Goal: Task Accomplishment & Management: Use online tool/utility

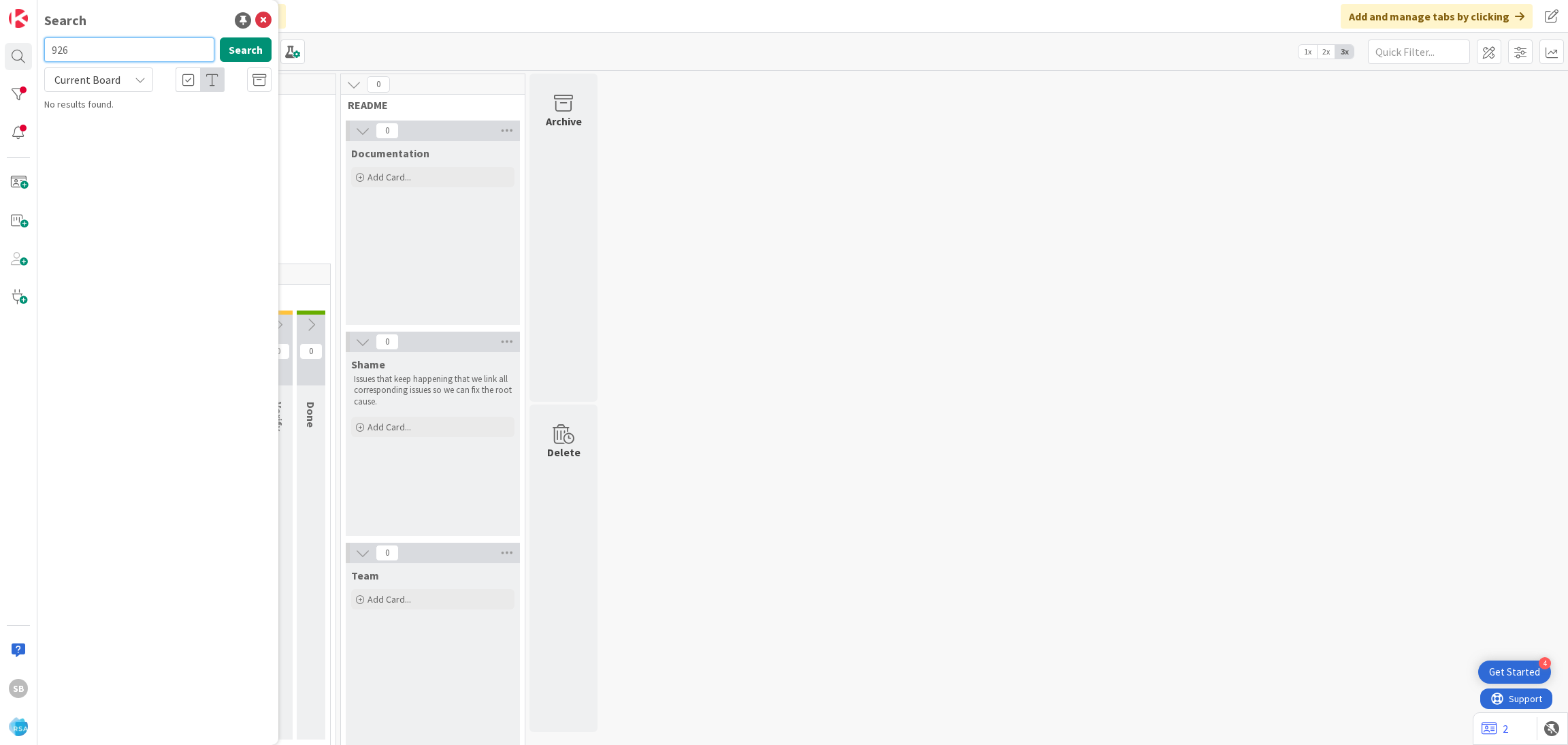
click at [109, 49] on input "926" at bounding box center [128, 50] width 170 height 25
type input "9267"
click at [124, 102] on b "Account Management ›" at bounding box center [107, 107] width 87 height 10
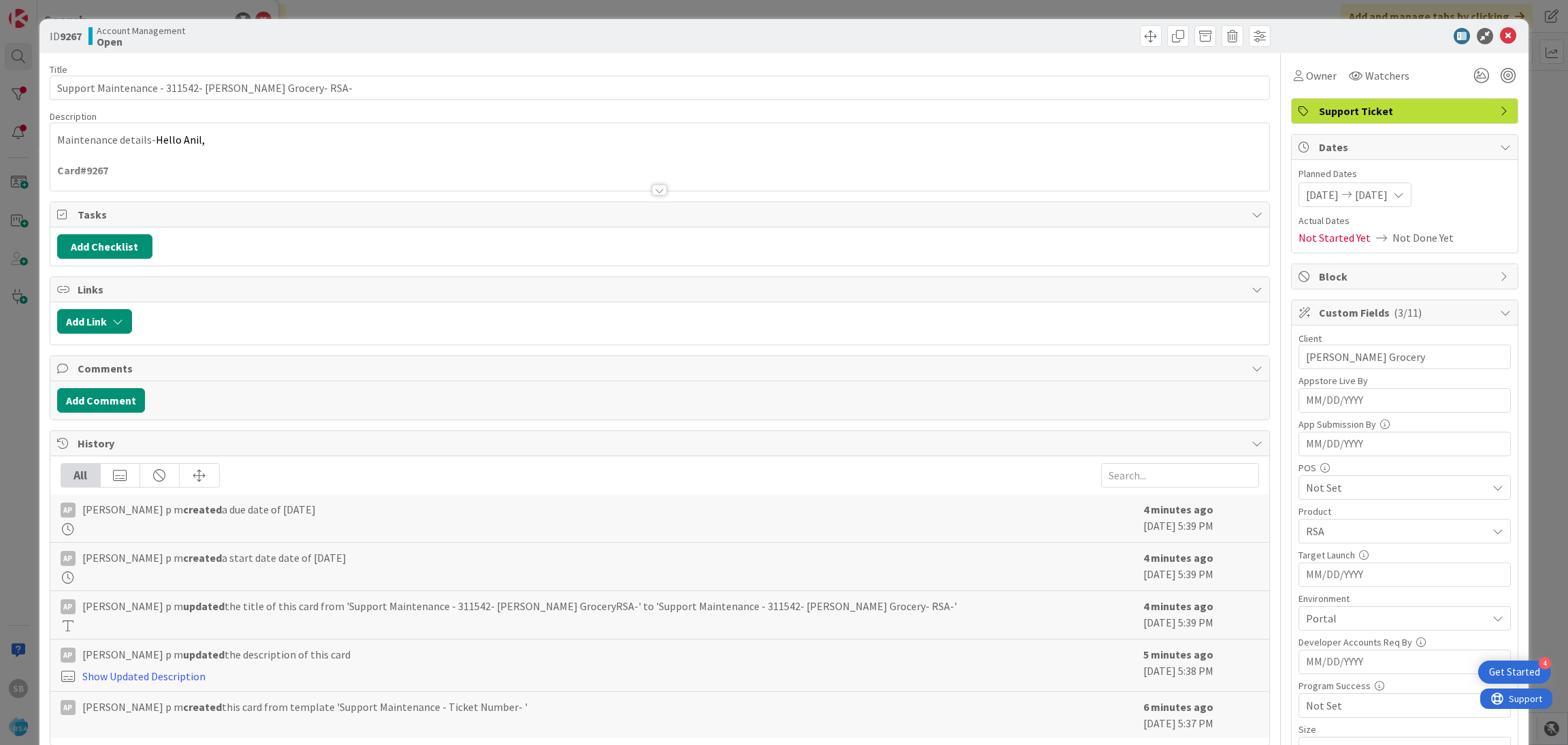
scroll to position [344, 0]
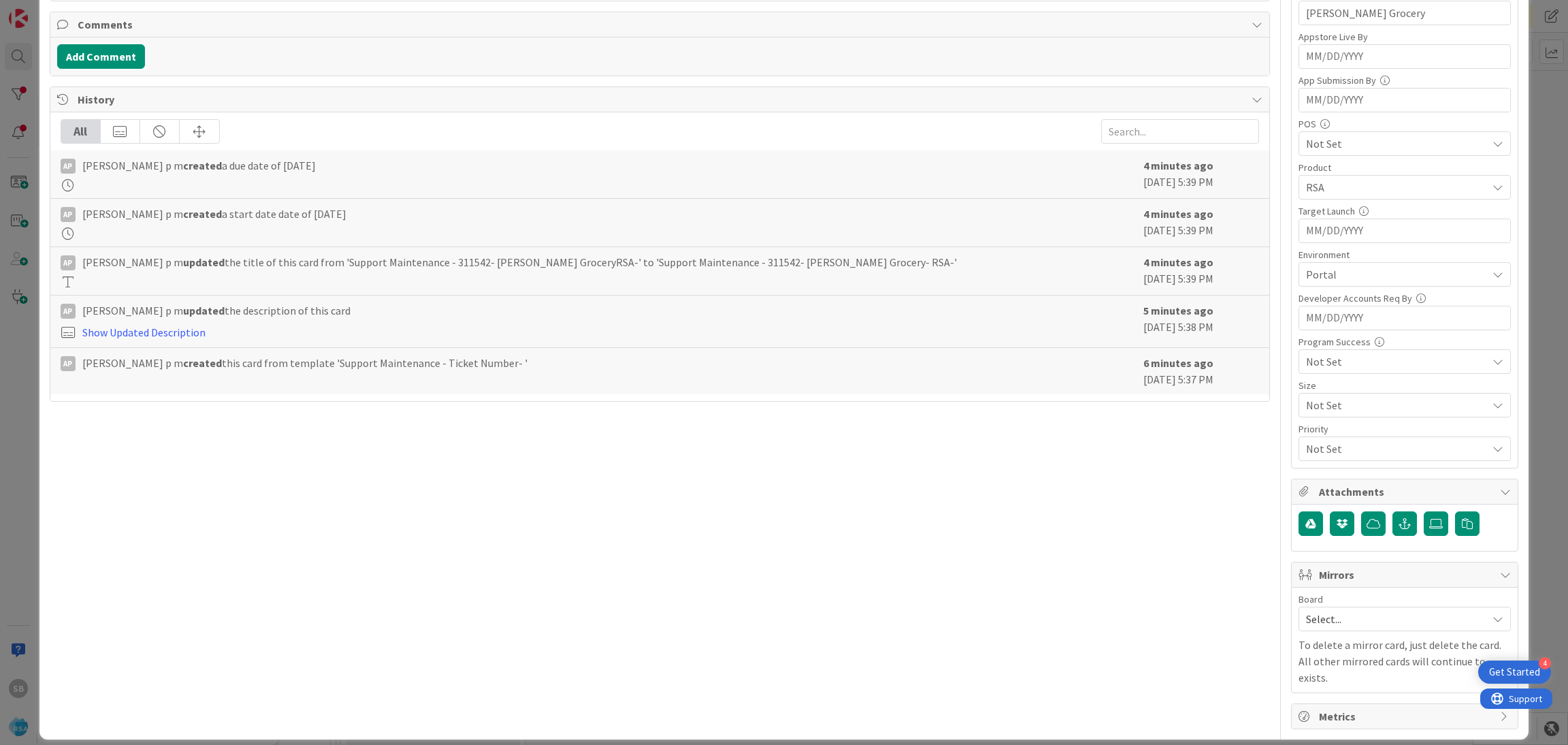
click at [1330, 626] on span "Select..." at bounding box center [1393, 619] width 174 height 19
click at [1332, 707] on span "Software Development" at bounding box center [1413, 707] width 179 height 21
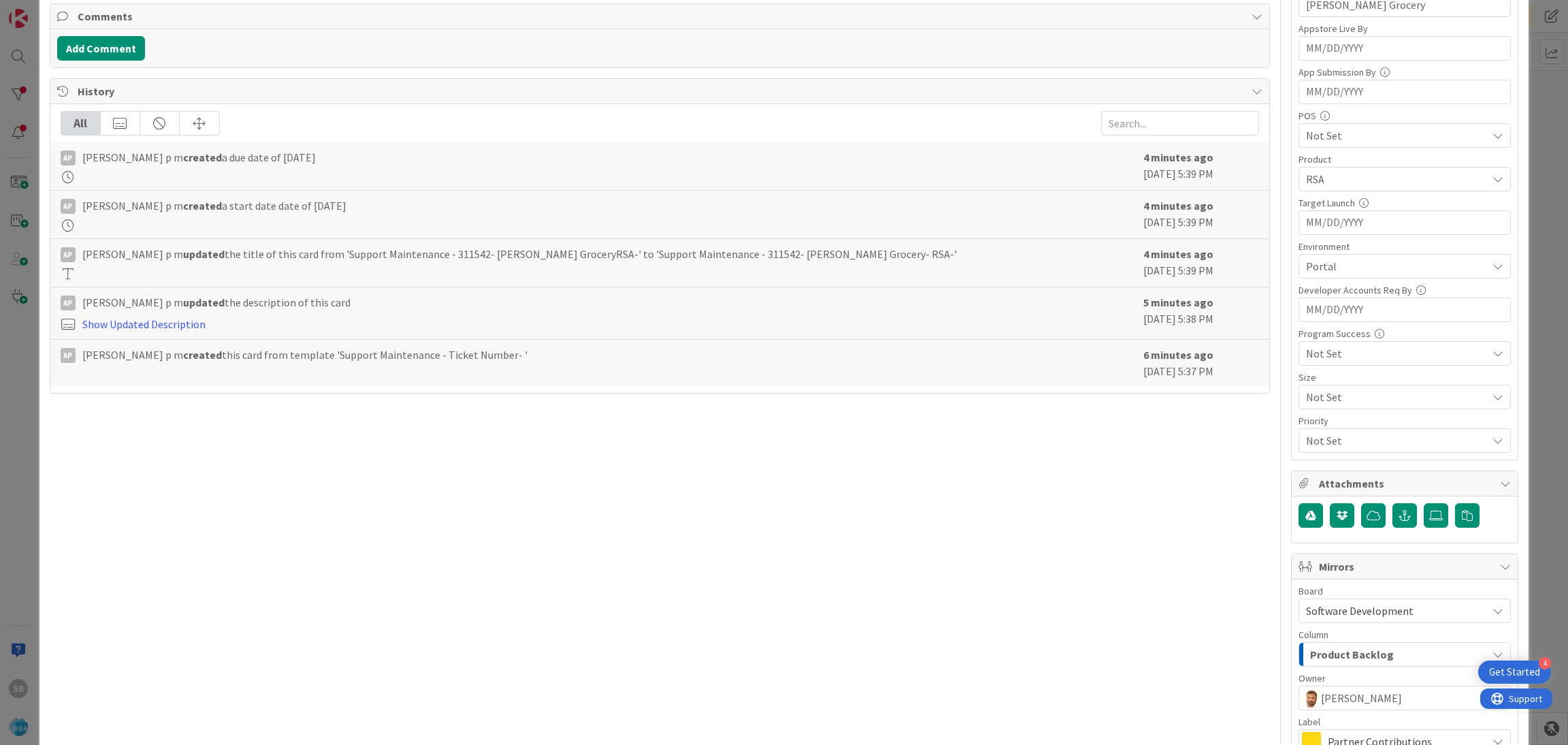
scroll to position [506, 0]
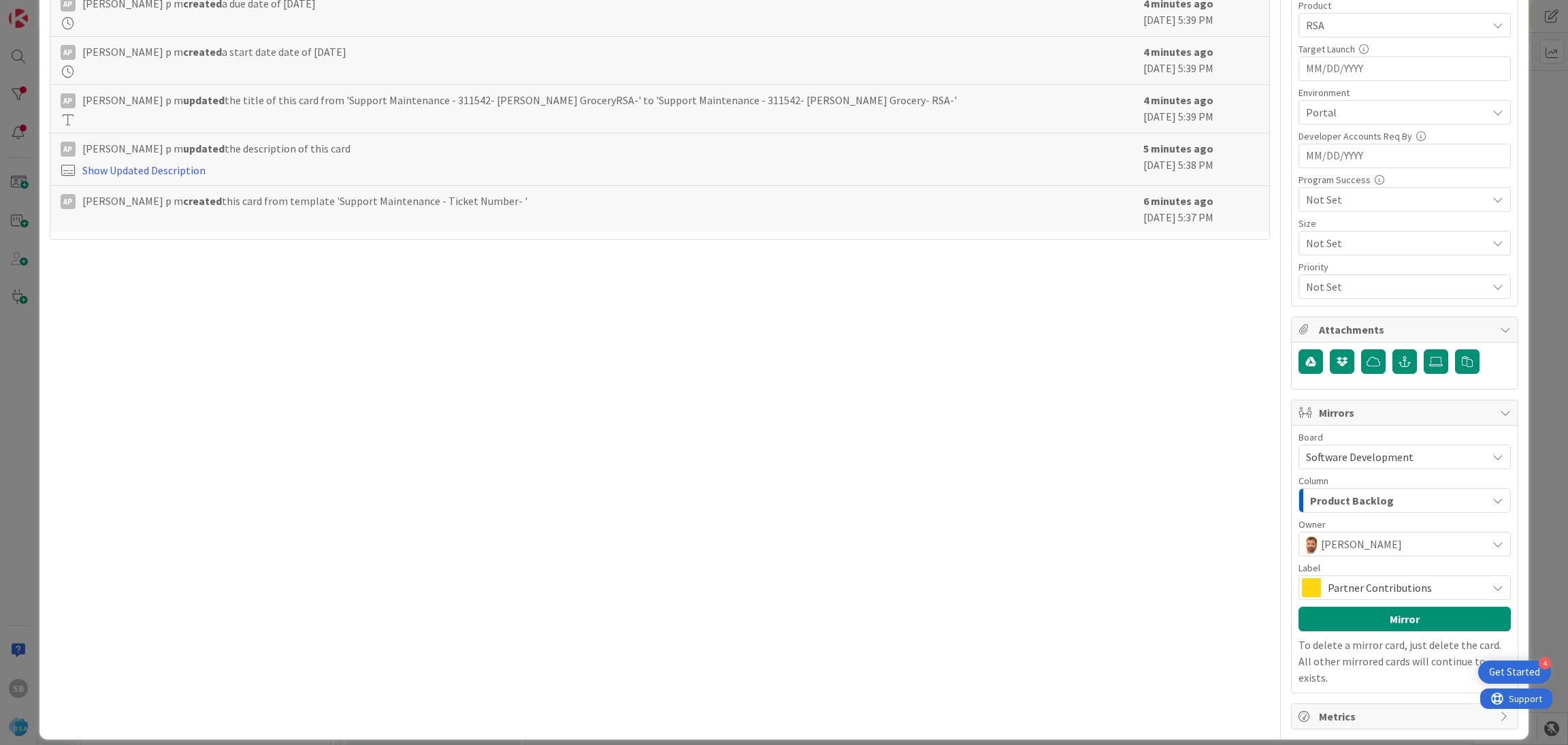
click at [1444, 595] on span "Partner Contributions" at bounding box center [1403, 587] width 152 height 19
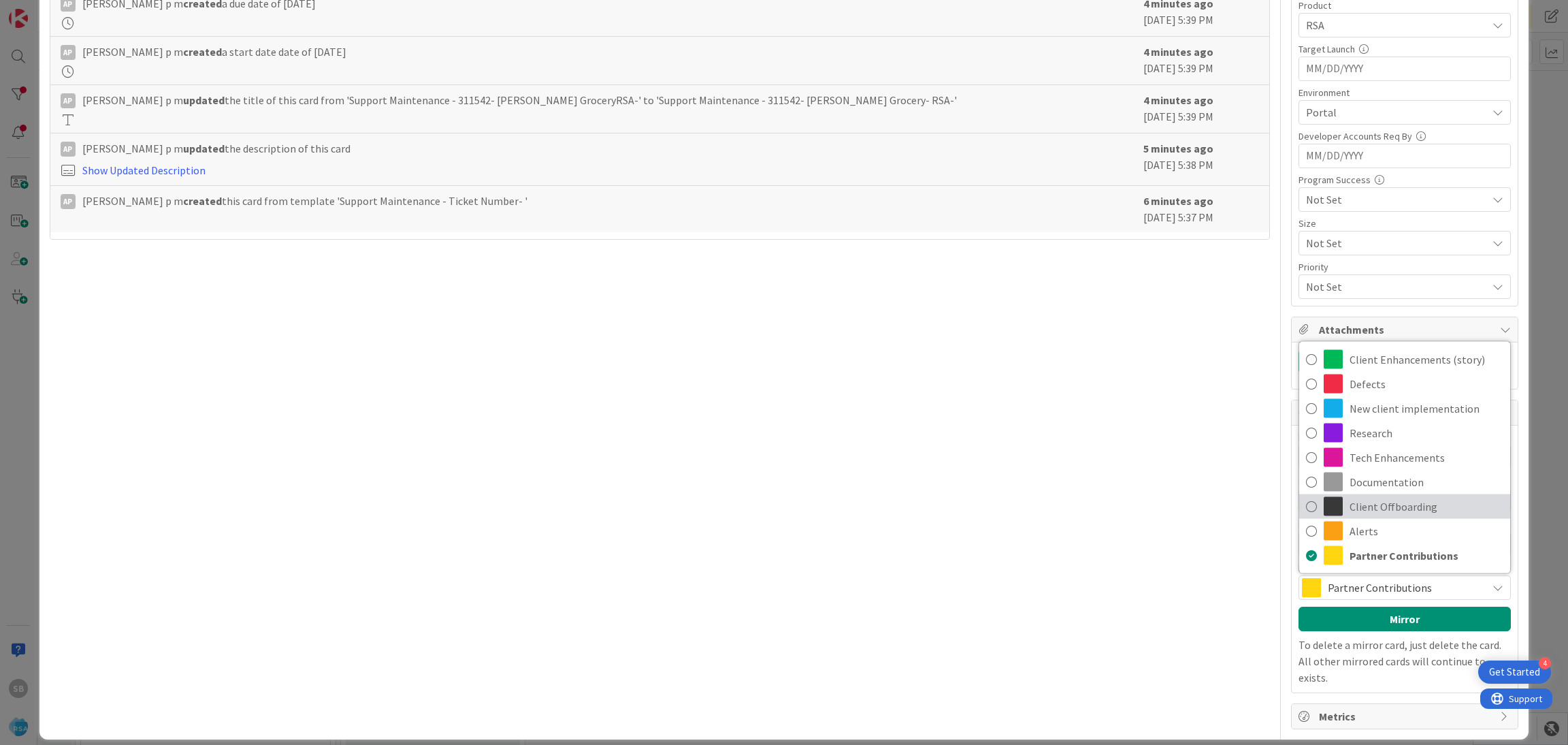
click at [1435, 508] on span "Client Offboarding" at bounding box center [1426, 506] width 153 height 21
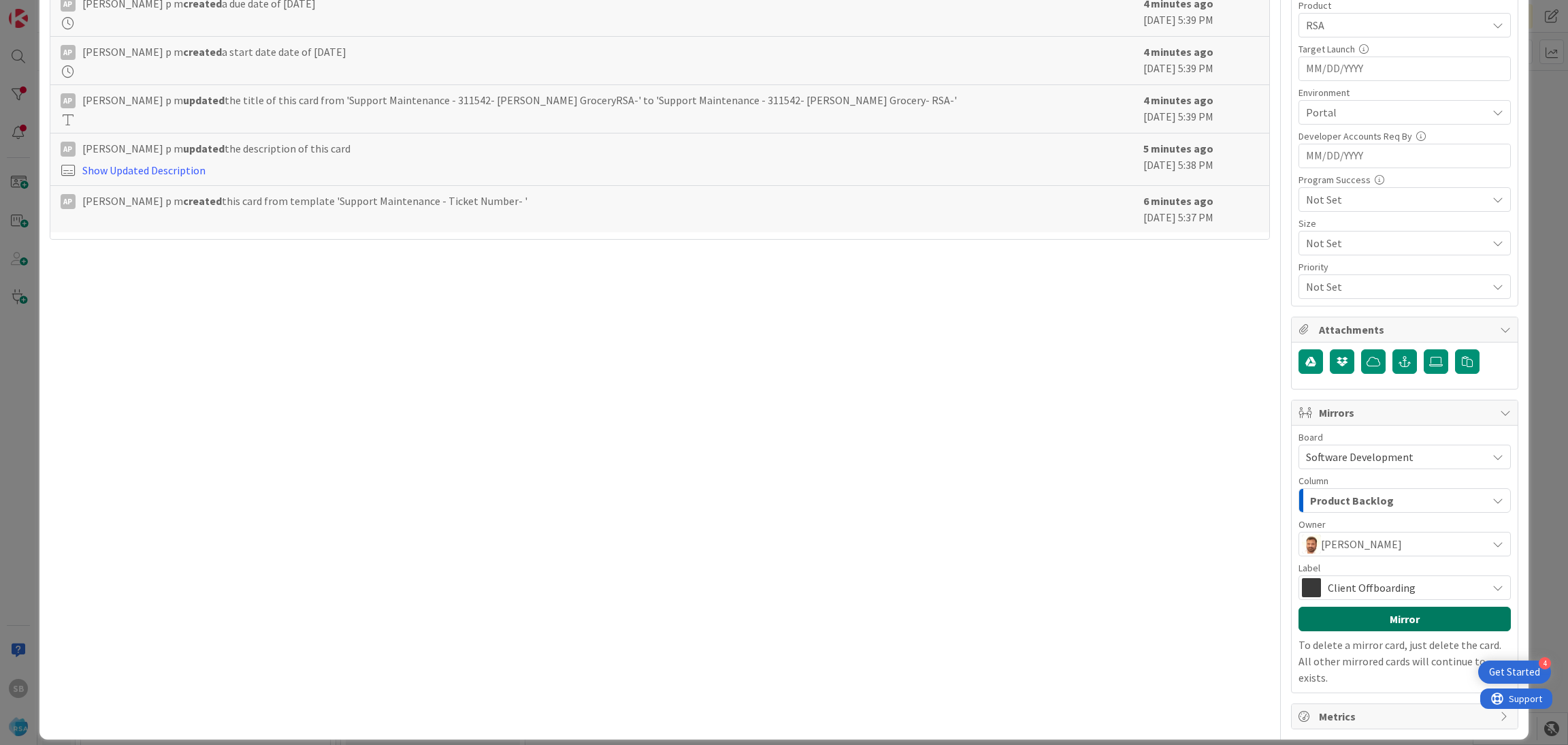
click at [1383, 624] on button "Mirror" at bounding box center [1404, 619] width 212 height 25
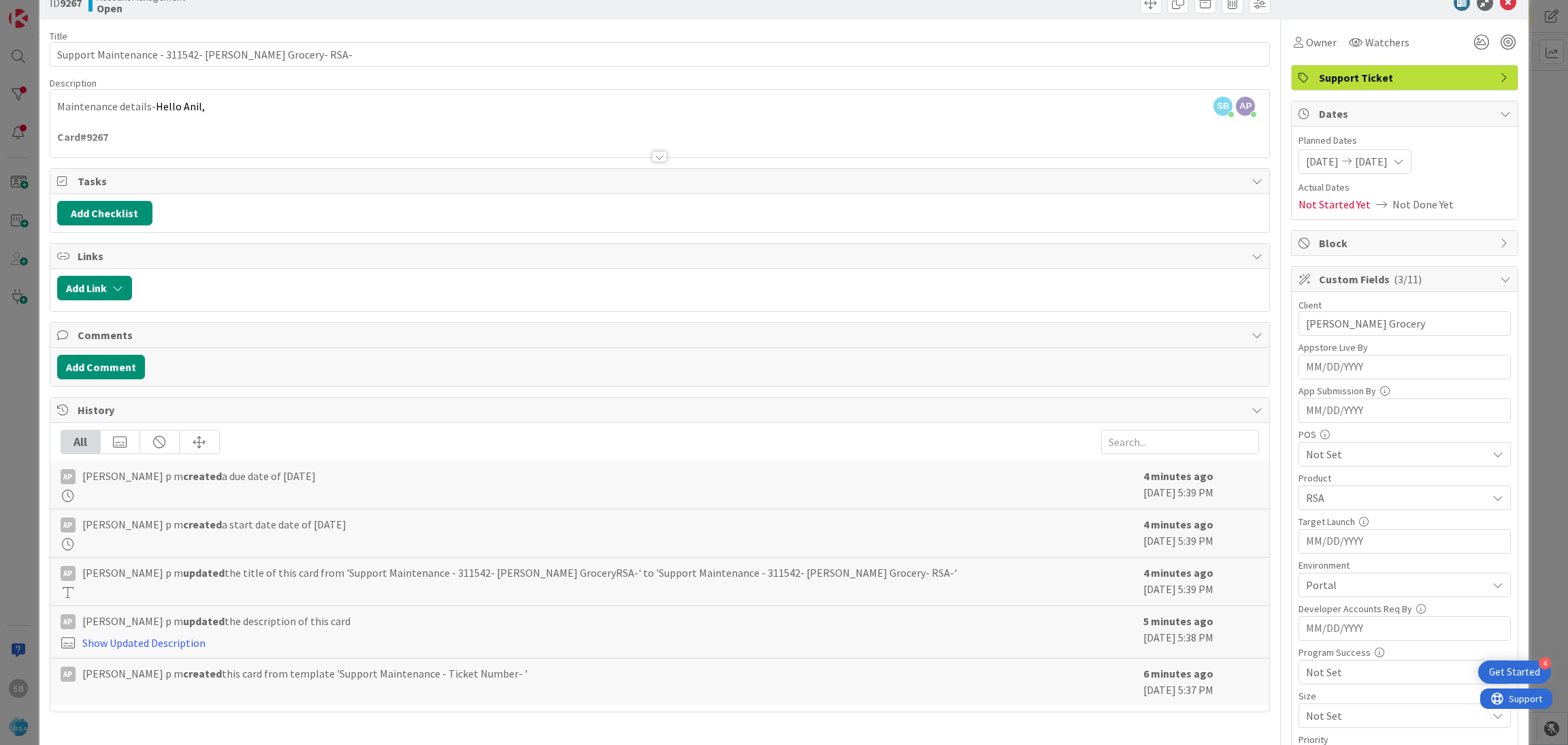
scroll to position [0, 0]
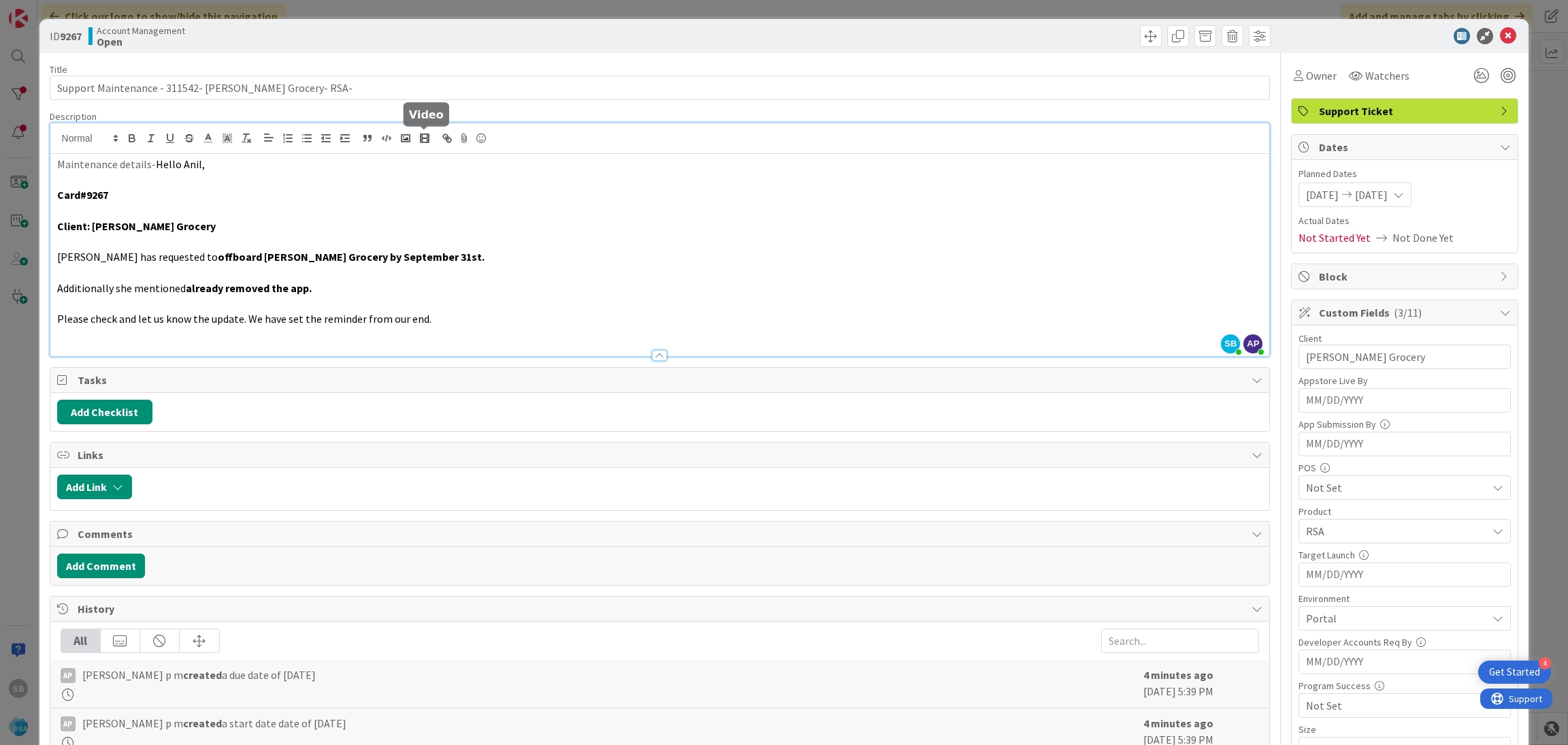
click at [422, 145] on div "SB Seemron Behera just joined AP Akhil p m joined 5 m ago Maintenance details- …" at bounding box center [660, 240] width 1220 height 233
click at [366, 214] on p at bounding box center [659, 211] width 1206 height 16
click at [530, 300] on p at bounding box center [659, 304] width 1206 height 16
click at [364, 251] on strong "offboard Gardner Grocery by September 31st." at bounding box center [351, 257] width 267 height 14
click at [364, 251] on strong "offboard Gardner Grocery by September 30th." at bounding box center [328, 257] width 220 height 14
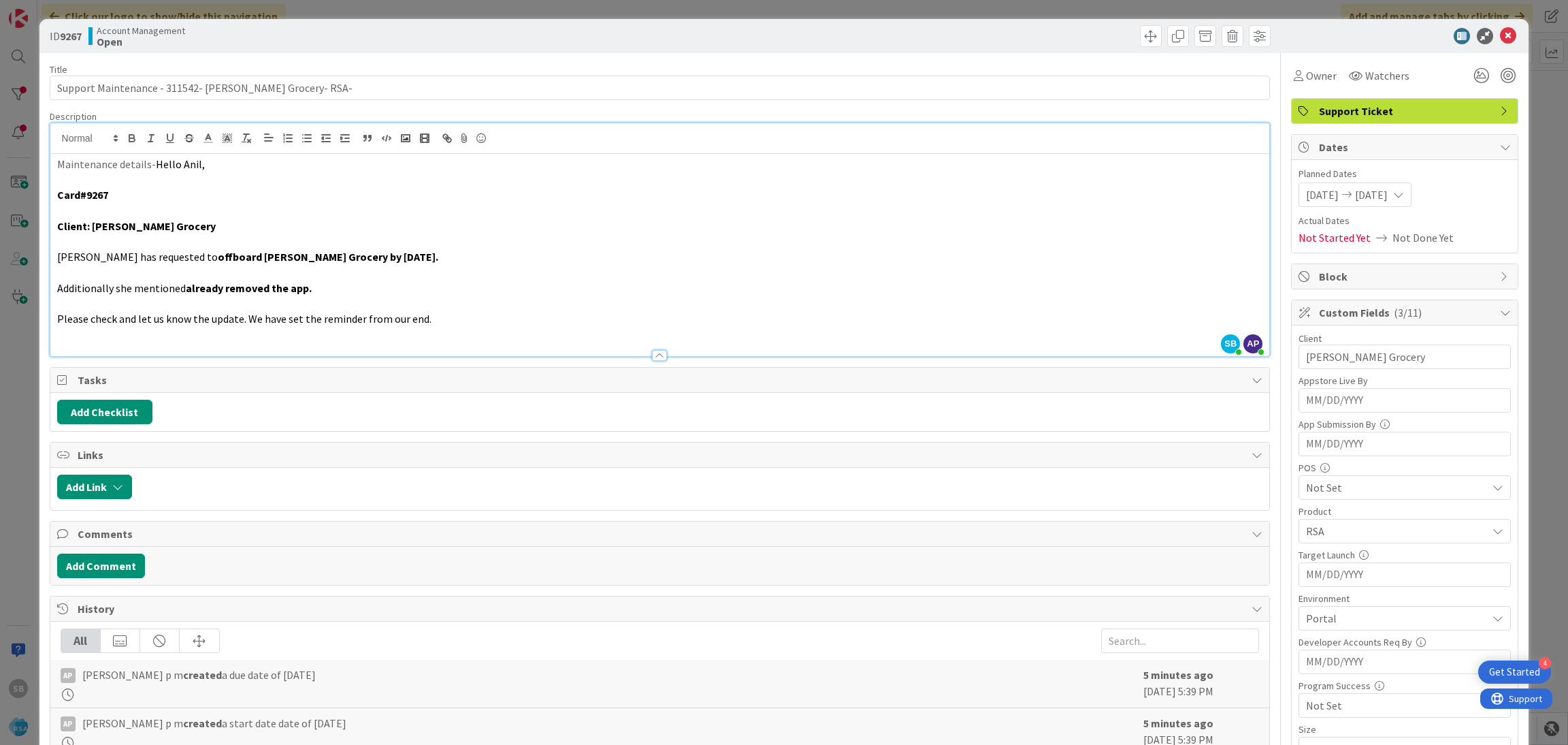
click at [1342, 197] on icon at bounding box center [1346, 195] width 16 height 10
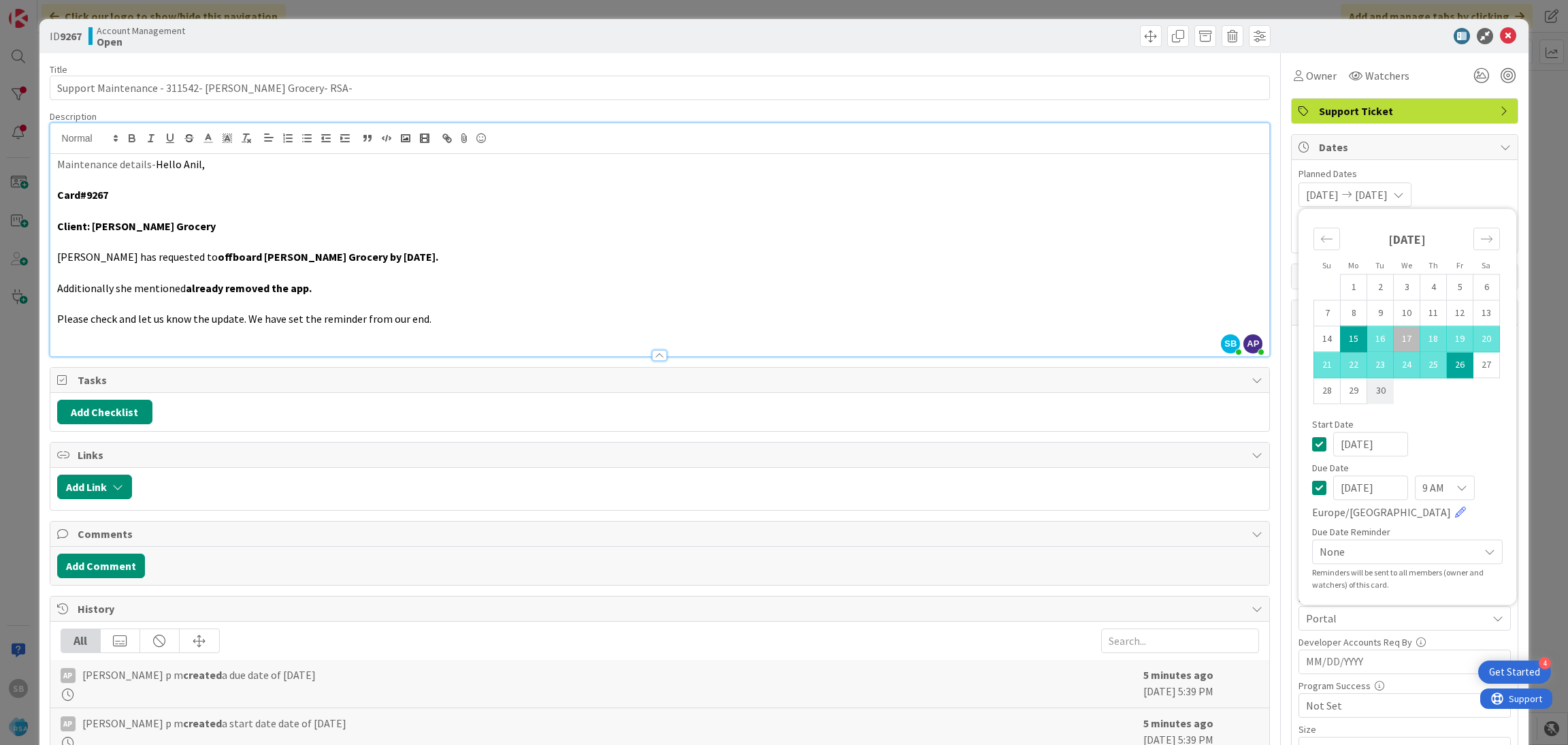
click at [1375, 390] on td "30" at bounding box center [1380, 390] width 27 height 26
type input "09/30/2025"
click at [1375, 390] on td "30" at bounding box center [1380, 390] width 27 height 26
type input "09/30/2025"
click at [1452, 184] on div "09/30/2025 09/30/2025 Su Mo Tu We Th Fr Sa August 2025 1 2 3 4 5 6 7 8 9 10 11 …" at bounding box center [1404, 194] width 212 height 25
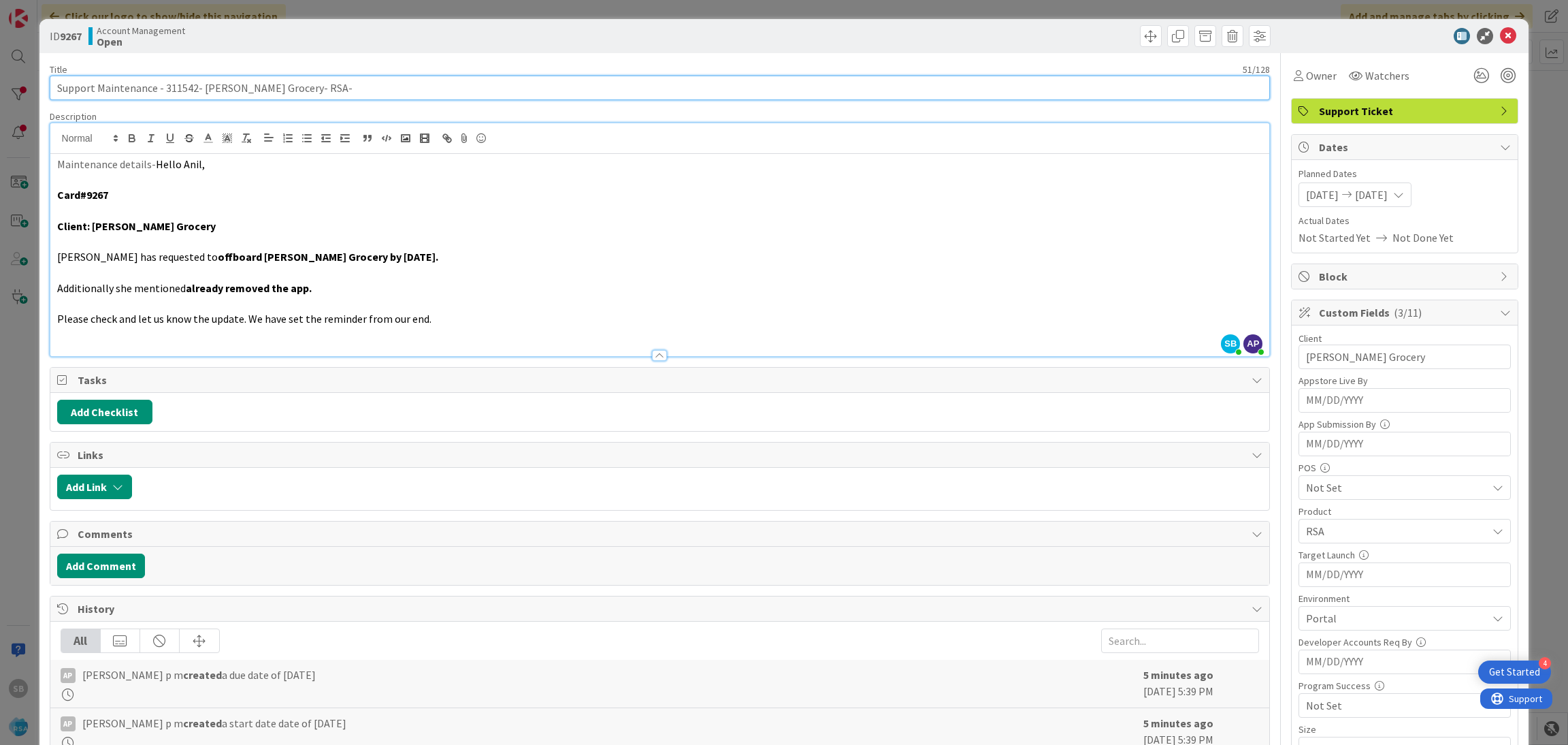
click at [187, 87] on input "Support Maintenance - 311542- Gardner Grocery- RSA-" at bounding box center [660, 88] width 1221 height 25
click at [1499, 37] on icon at bounding box center [1507, 36] width 16 height 16
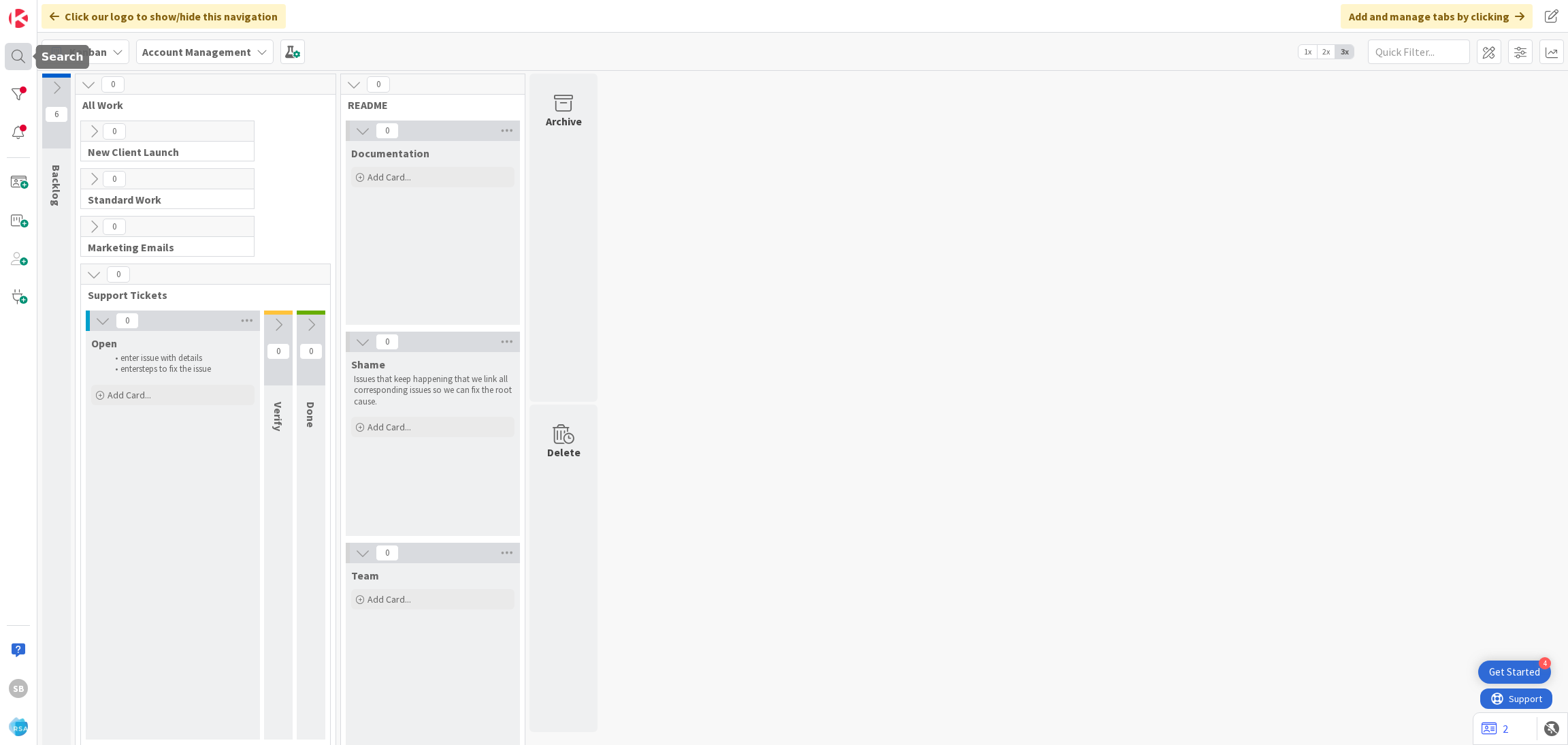
click at [10, 59] on div at bounding box center [18, 56] width 27 height 27
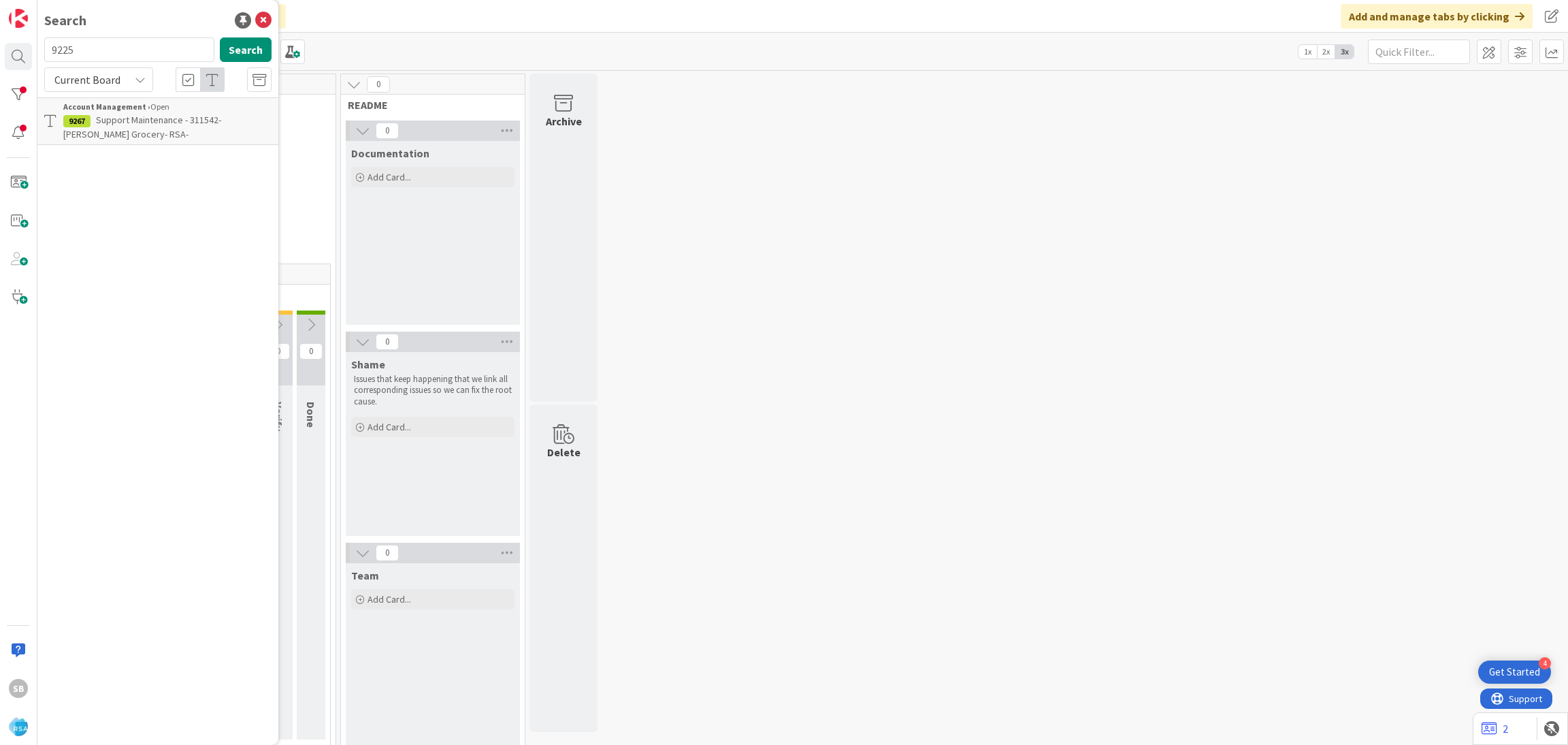
type input "9225"
click at [129, 77] on div "Current Board" at bounding box center [98, 80] width 109 height 25
click at [120, 124] on link "All Boards" at bounding box center [122, 135] width 155 height 25
click at [89, 106] on div "No results found." at bounding box center [157, 105] width 227 height 14
click at [58, 83] on span "All Boards" at bounding box center [79, 80] width 48 height 14
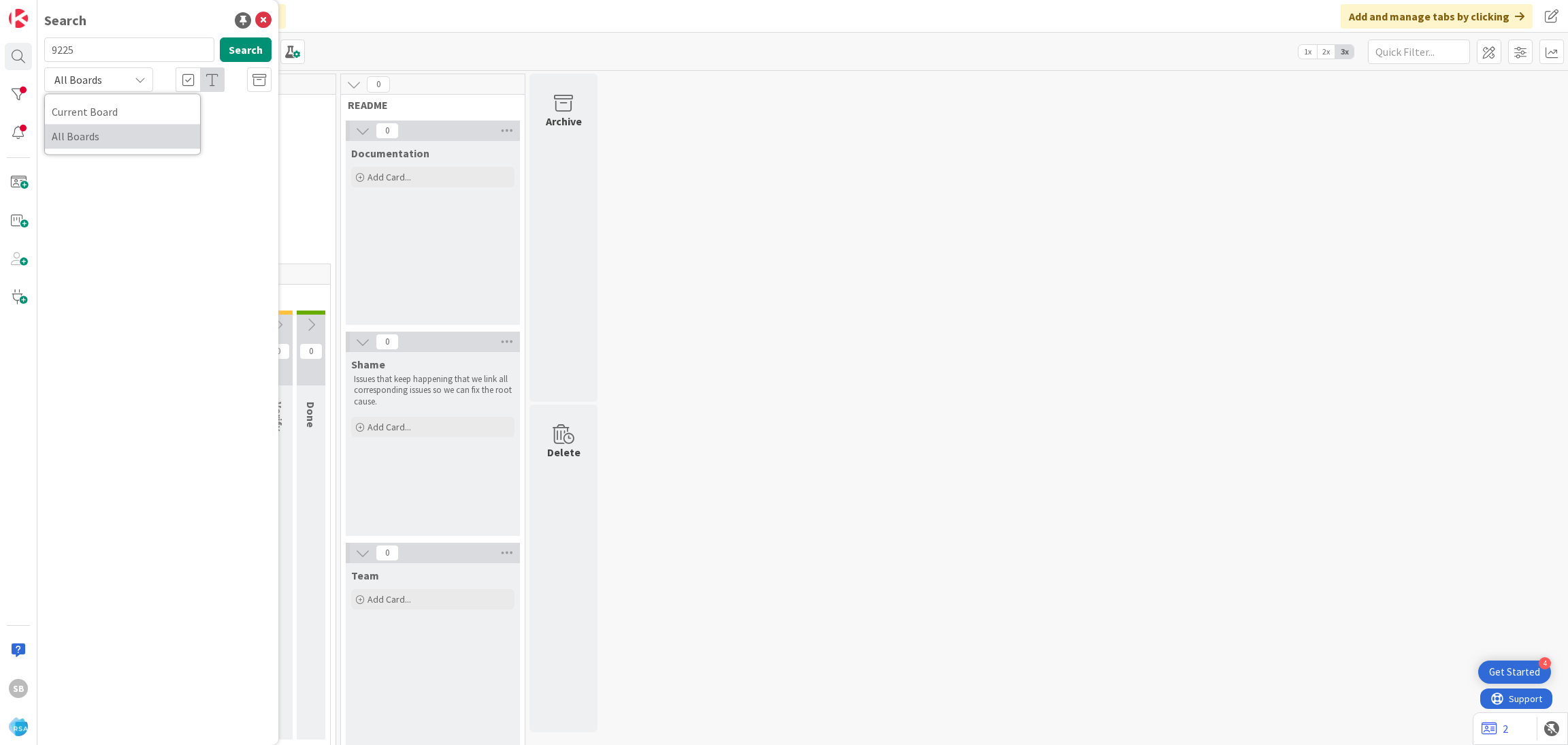
click at [87, 125] on span "All Boards" at bounding box center [122, 135] width 141 height 21
click at [242, 54] on button "Search" at bounding box center [246, 50] width 52 height 25
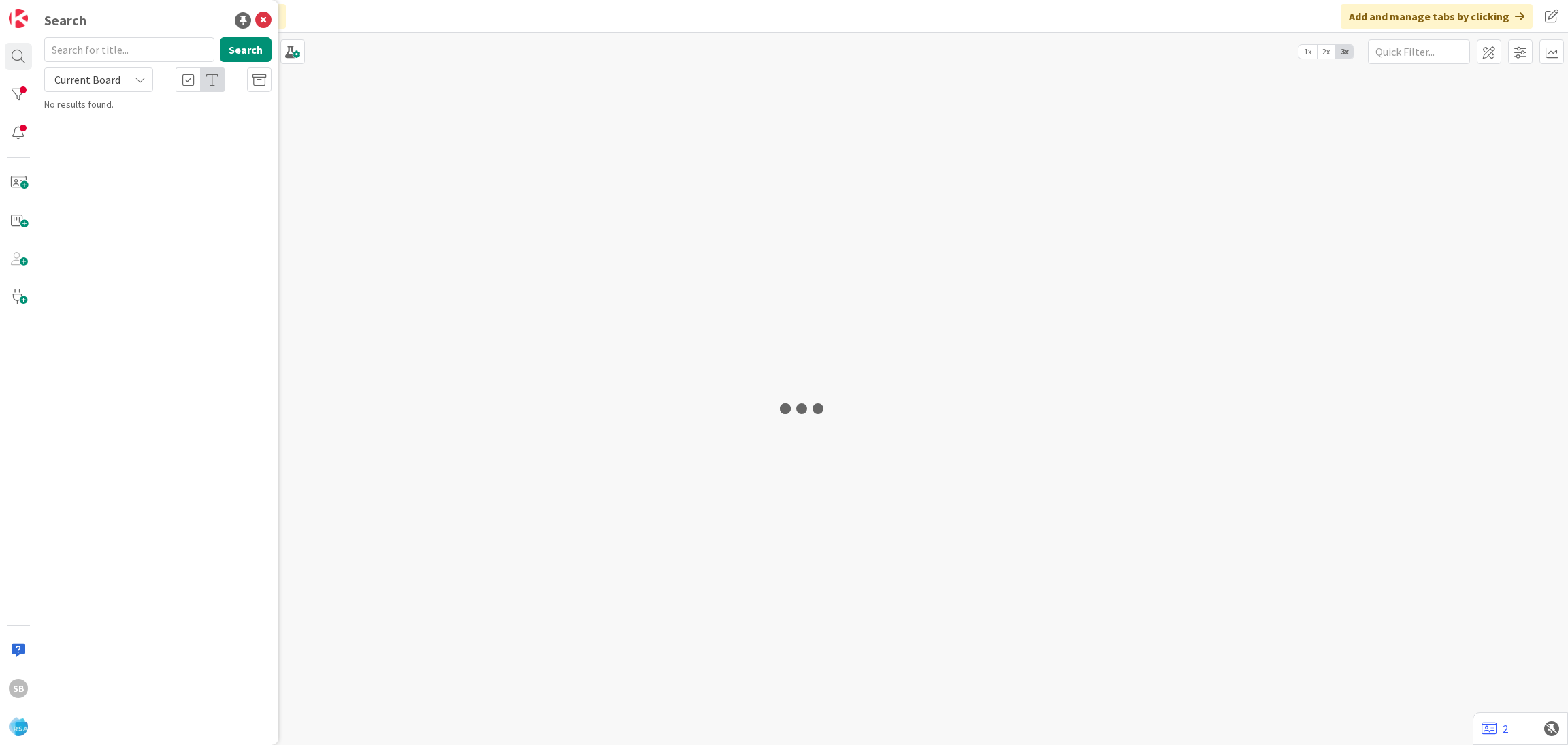
click at [105, 53] on input "text" at bounding box center [128, 50] width 170 height 25
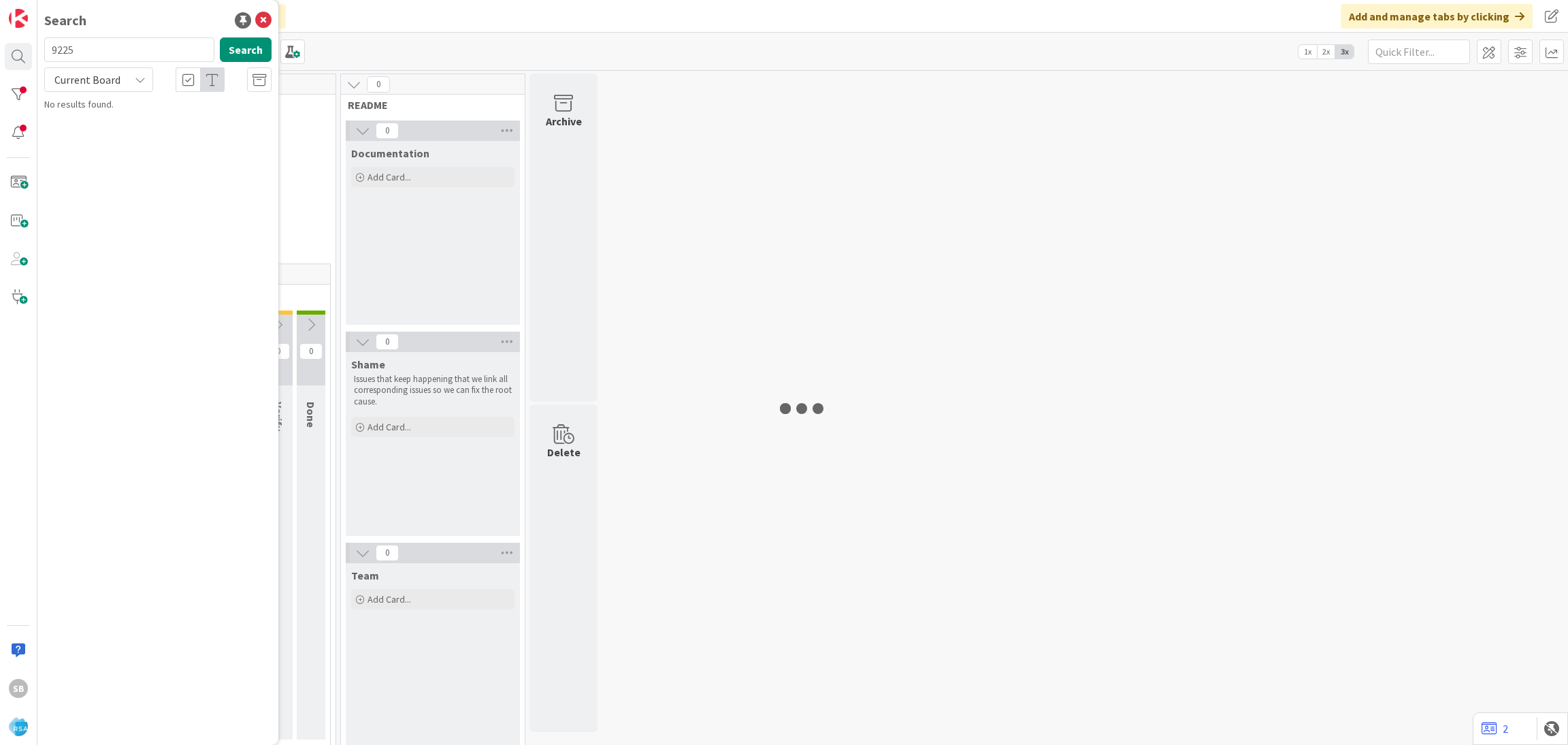
type input "9225"
click at [117, 82] on span "Current Board" at bounding box center [88, 80] width 66 height 14
click at [125, 125] on span "All Boards" at bounding box center [122, 135] width 141 height 21
click at [236, 55] on button "Search" at bounding box center [246, 50] width 52 height 25
click at [87, 76] on span "All Boards" at bounding box center [79, 80] width 48 height 14
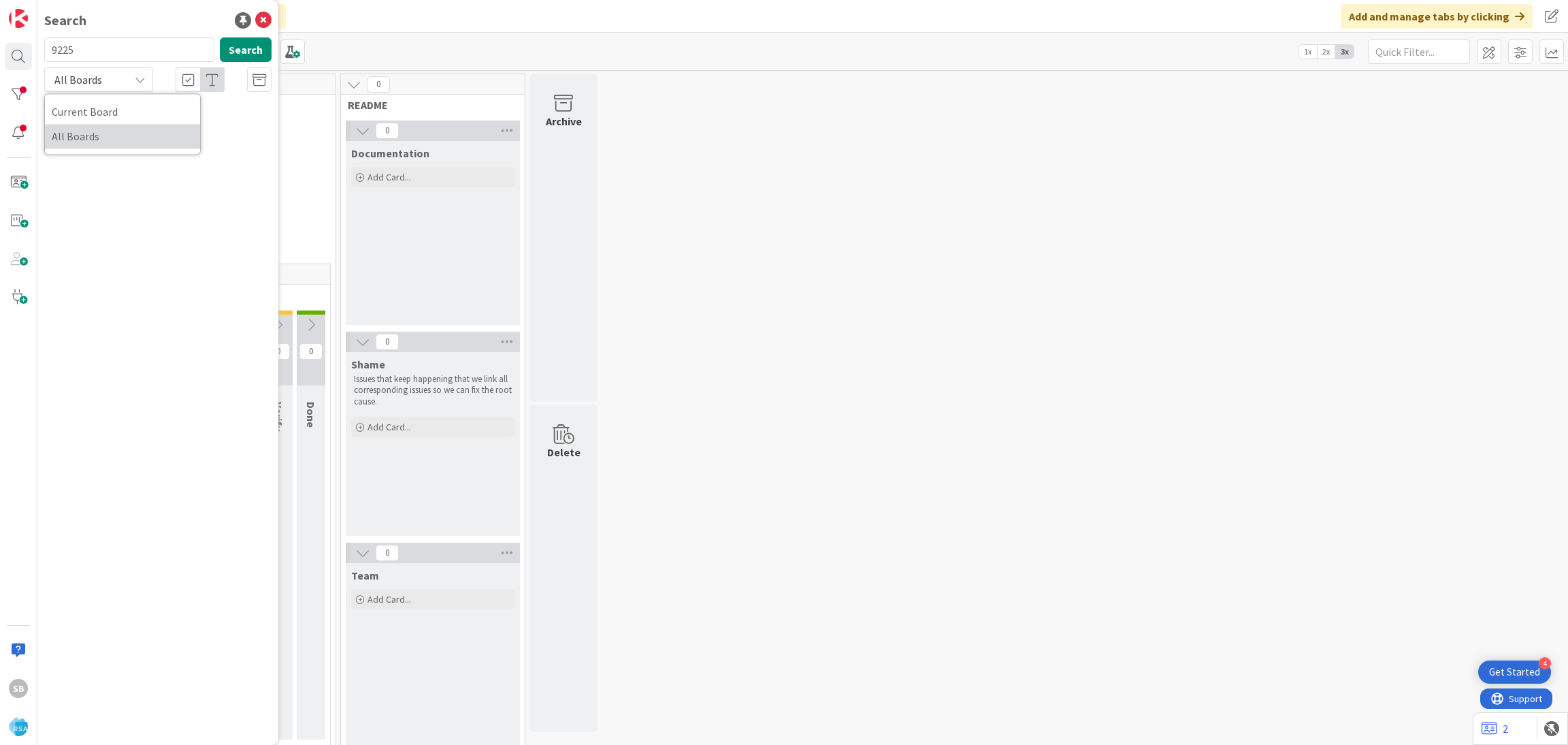
click at [110, 136] on span "All Boards" at bounding box center [122, 135] width 141 height 21
click at [111, 90] on div "All Boards" at bounding box center [98, 80] width 109 height 25
click at [111, 104] on span "Current Board" at bounding box center [122, 112] width 141 height 21
click at [139, 80] on icon at bounding box center [139, 79] width 11 height 11
click at [107, 128] on span "All Boards" at bounding box center [122, 135] width 141 height 21
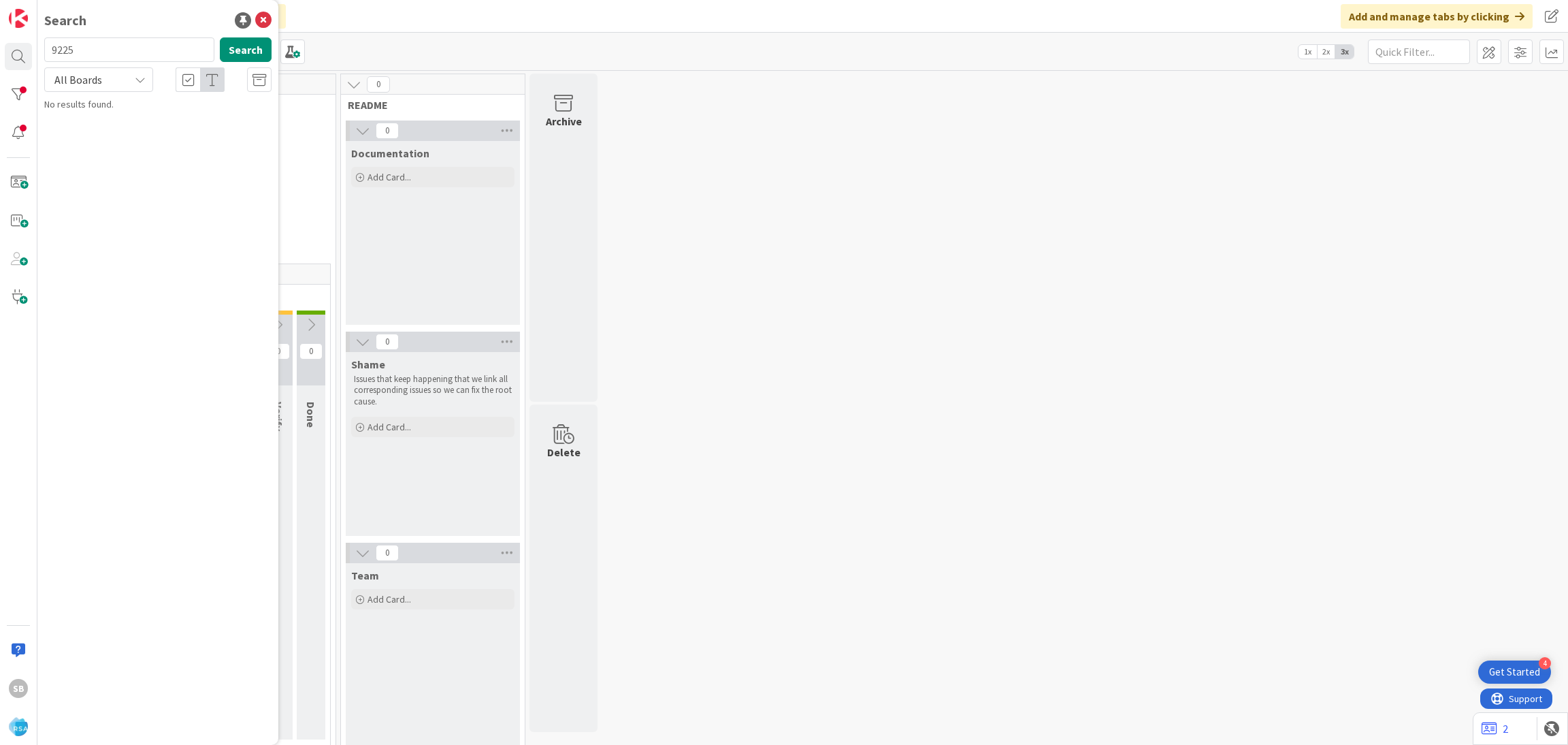
click at [234, 66] on div "9225 Search" at bounding box center [157, 53] width 244 height 30
click at [233, 42] on button "Search" at bounding box center [246, 50] width 52 height 25
click at [98, 51] on input "9225" at bounding box center [128, 50] width 170 height 25
click at [251, 55] on button "Search" at bounding box center [246, 50] width 52 height 25
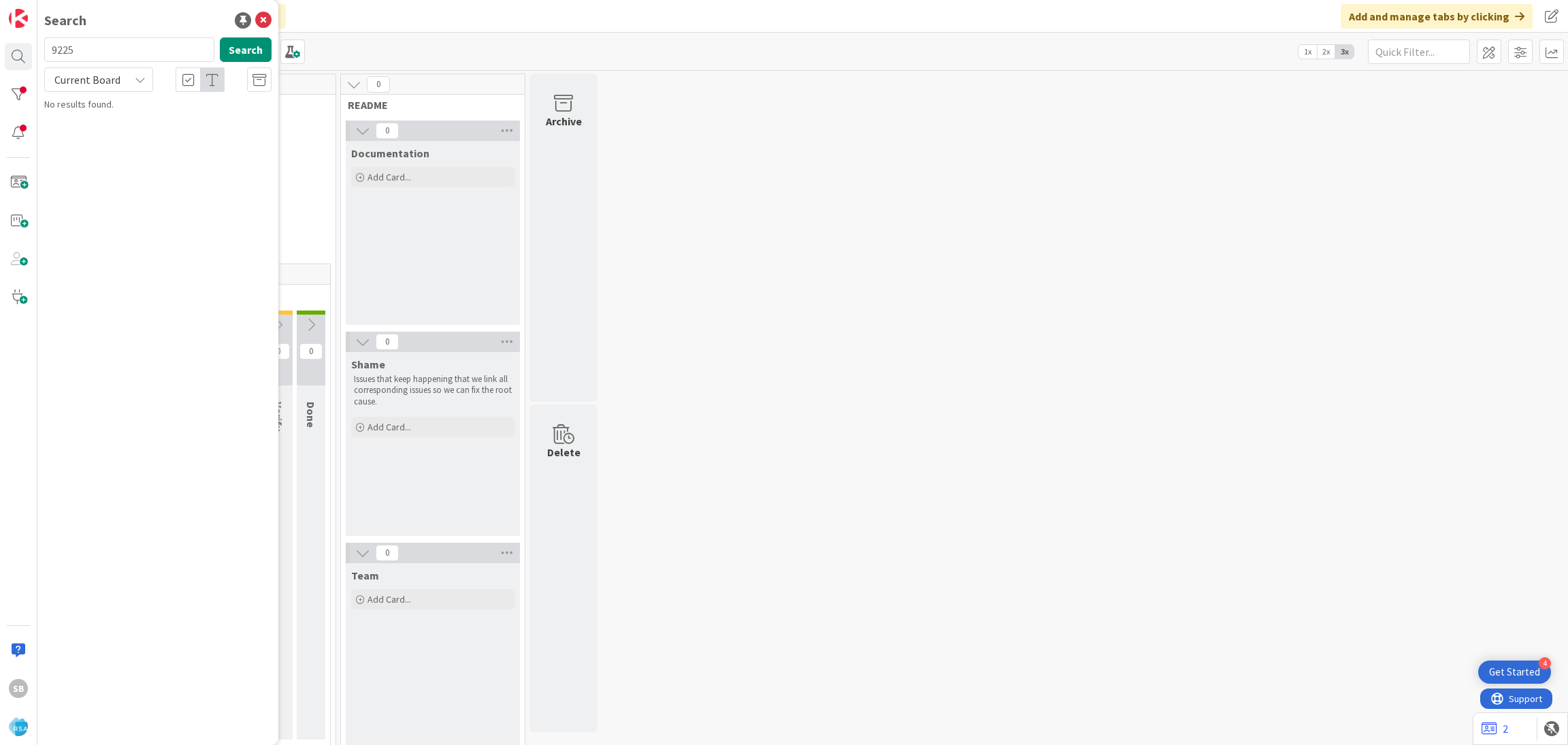
type input "9225"
click at [150, 75] on div "Current Board" at bounding box center [98, 80] width 109 height 25
click at [112, 142] on span "All Boards" at bounding box center [122, 135] width 141 height 21
click at [131, 80] on div "All Boards" at bounding box center [98, 80] width 109 height 25
click at [119, 122] on span "Current Board" at bounding box center [122, 112] width 141 height 21
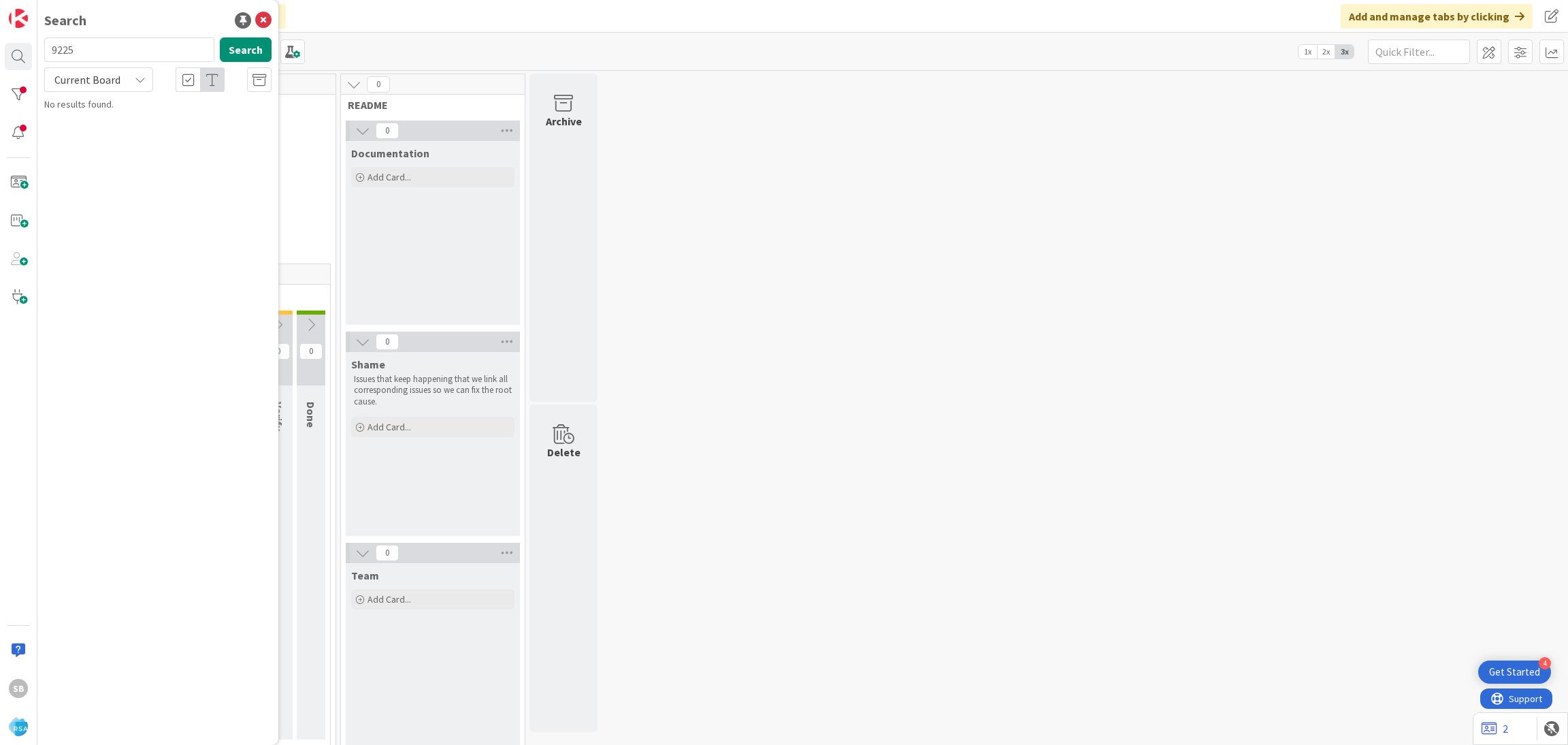
click at [117, 76] on span "Current Board" at bounding box center [88, 80] width 66 height 14
click at [119, 132] on span "All Boards" at bounding box center [122, 135] width 141 height 21
click at [254, 57] on button "Search" at bounding box center [246, 50] width 52 height 25
click at [87, 49] on input "9225" at bounding box center [128, 50] width 170 height 25
type input "9255"
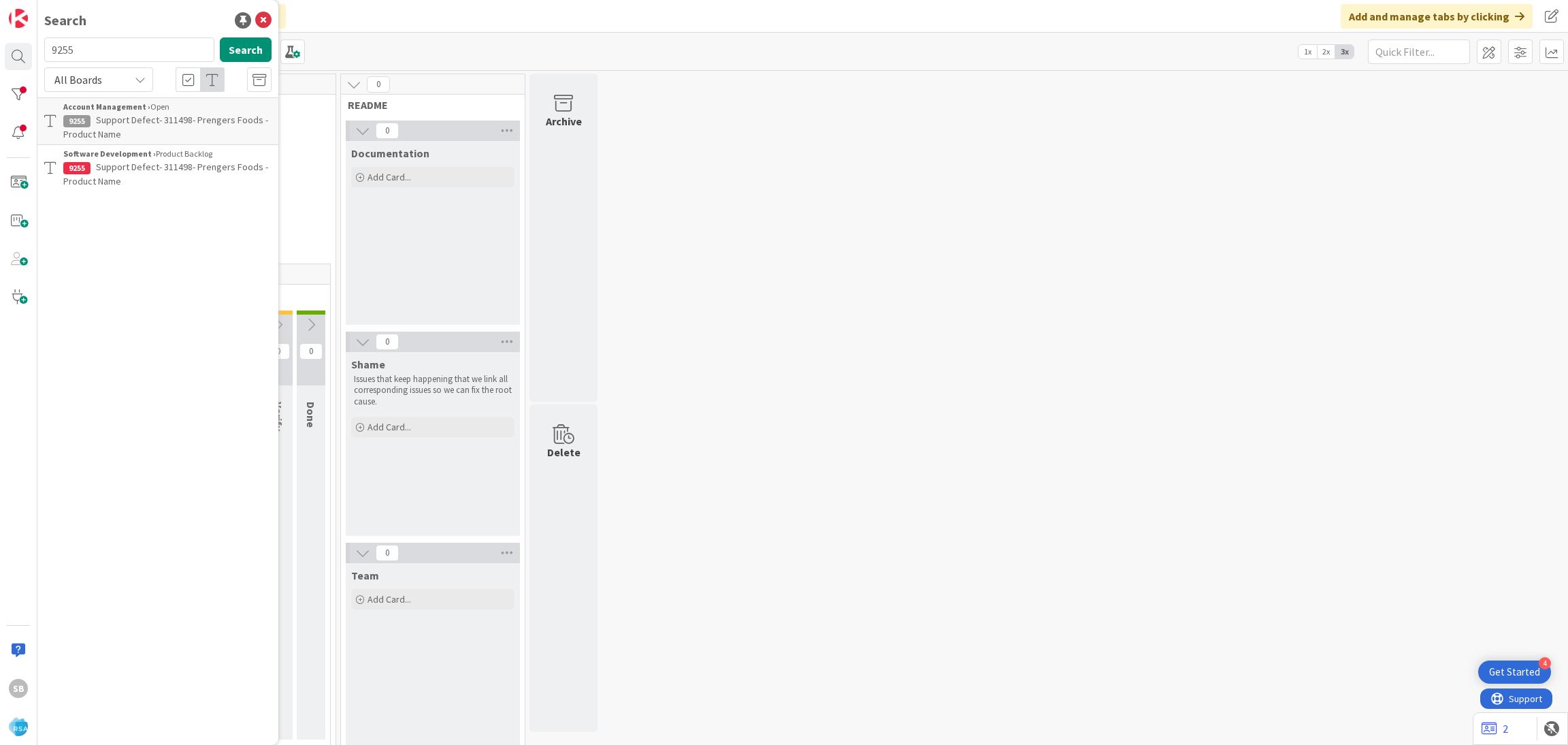
click at [190, 157] on div "Software Development › Product Backlog" at bounding box center [167, 153] width 208 height 12
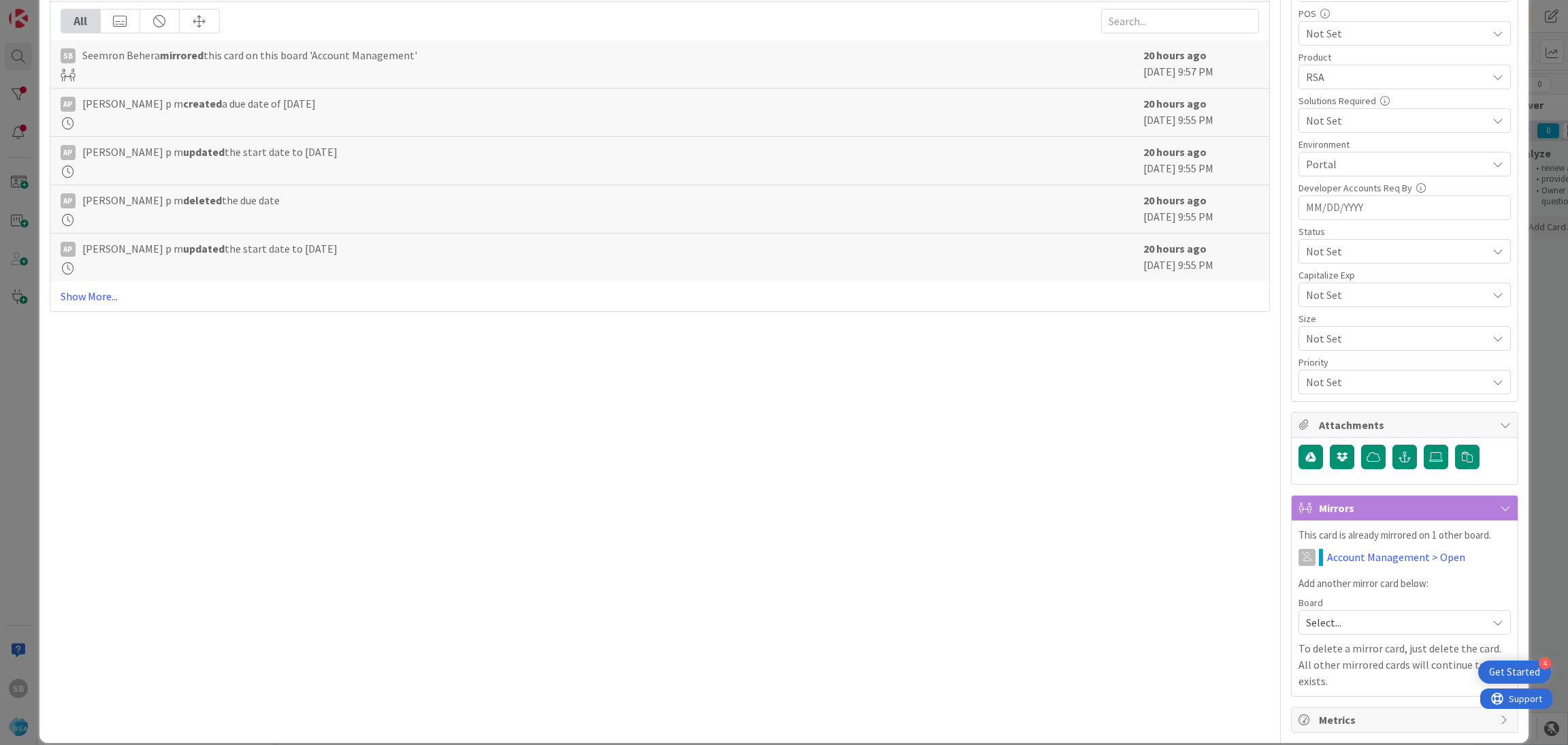
scroll to position [457, 0]
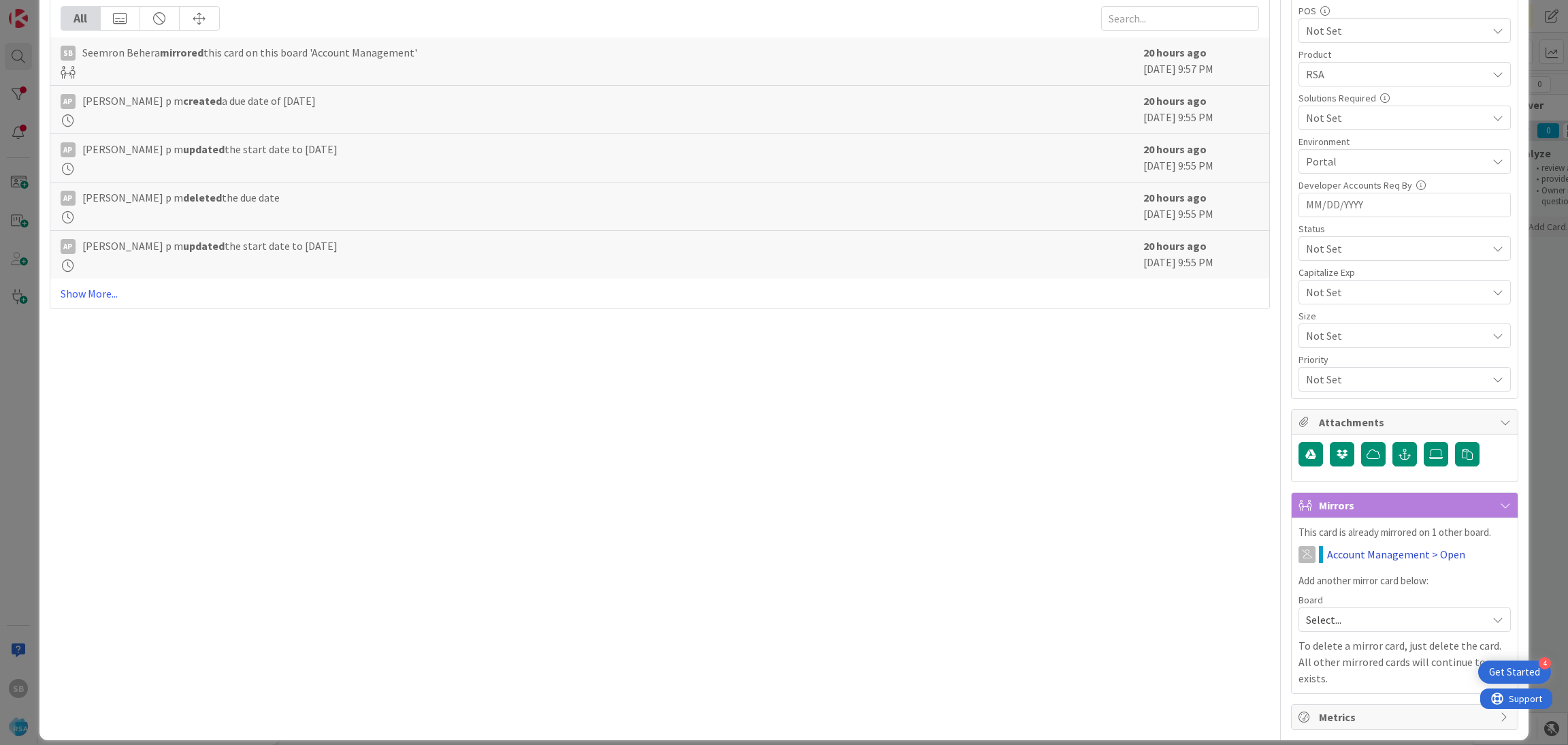
click at [1362, 557] on link "Account Management > Open" at bounding box center [1396, 554] width 138 height 16
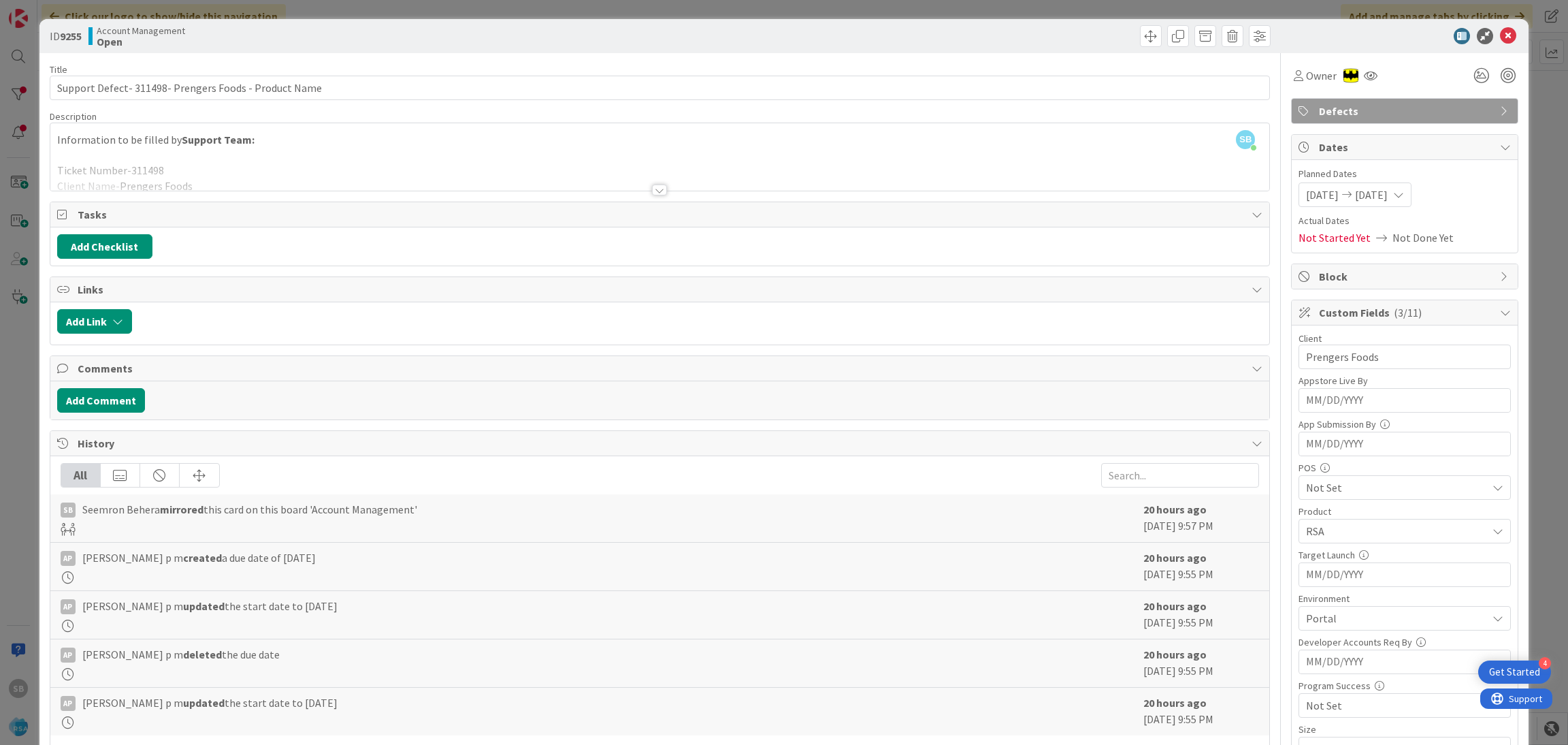
scroll to position [426, 0]
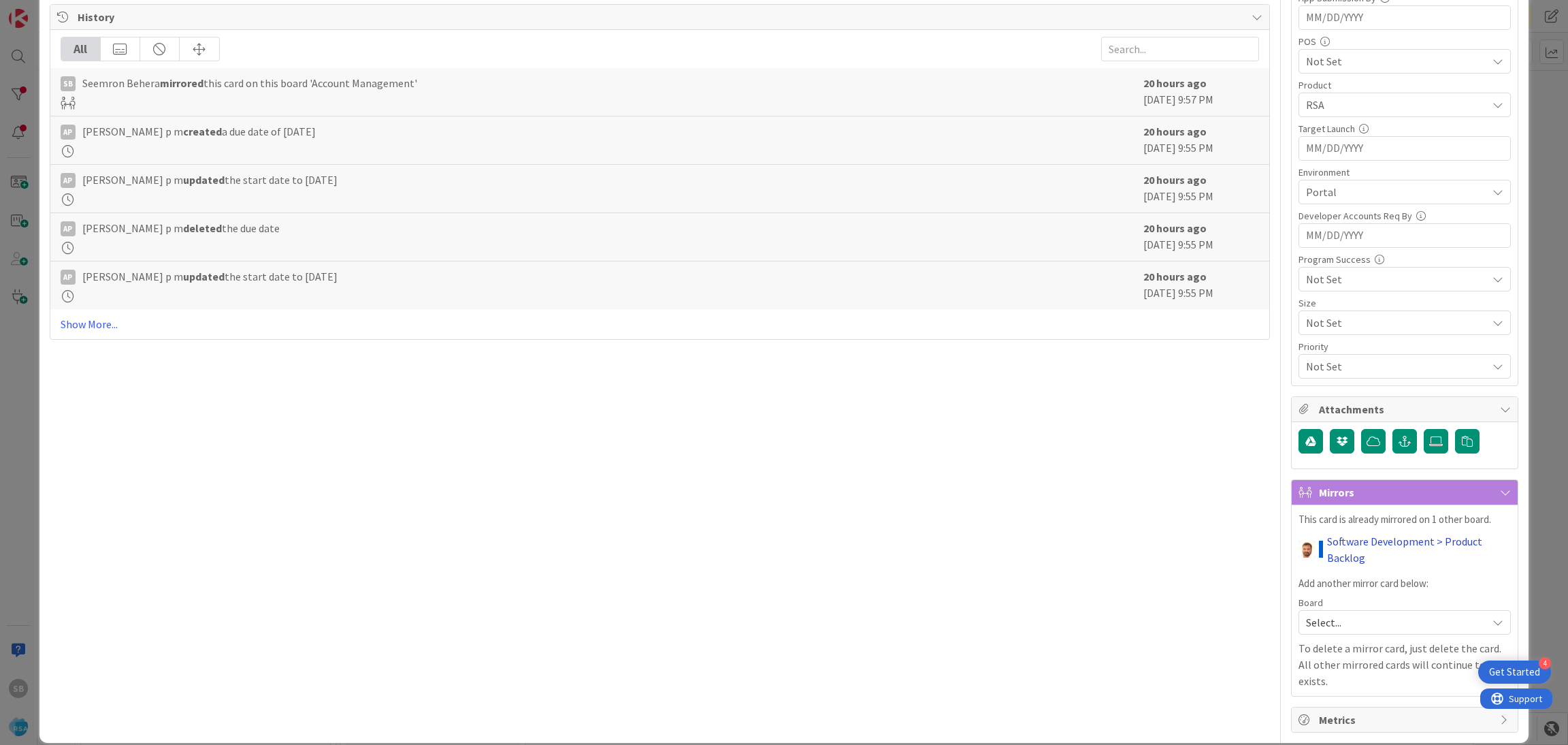
click at [1327, 552] on link "Software Development > Product Backlog" at bounding box center [1419, 549] width 184 height 33
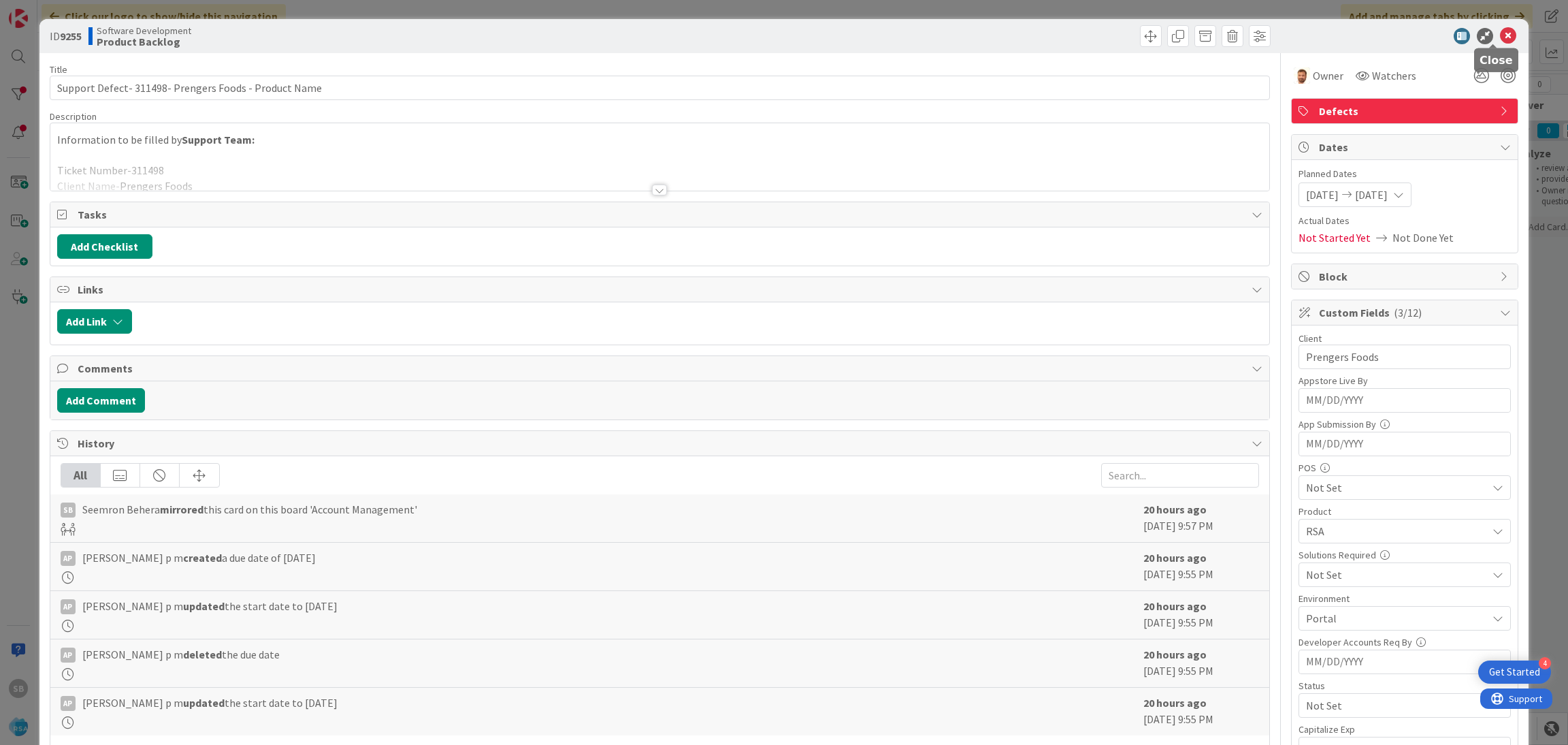
click at [1499, 38] on icon at bounding box center [1507, 36] width 16 height 16
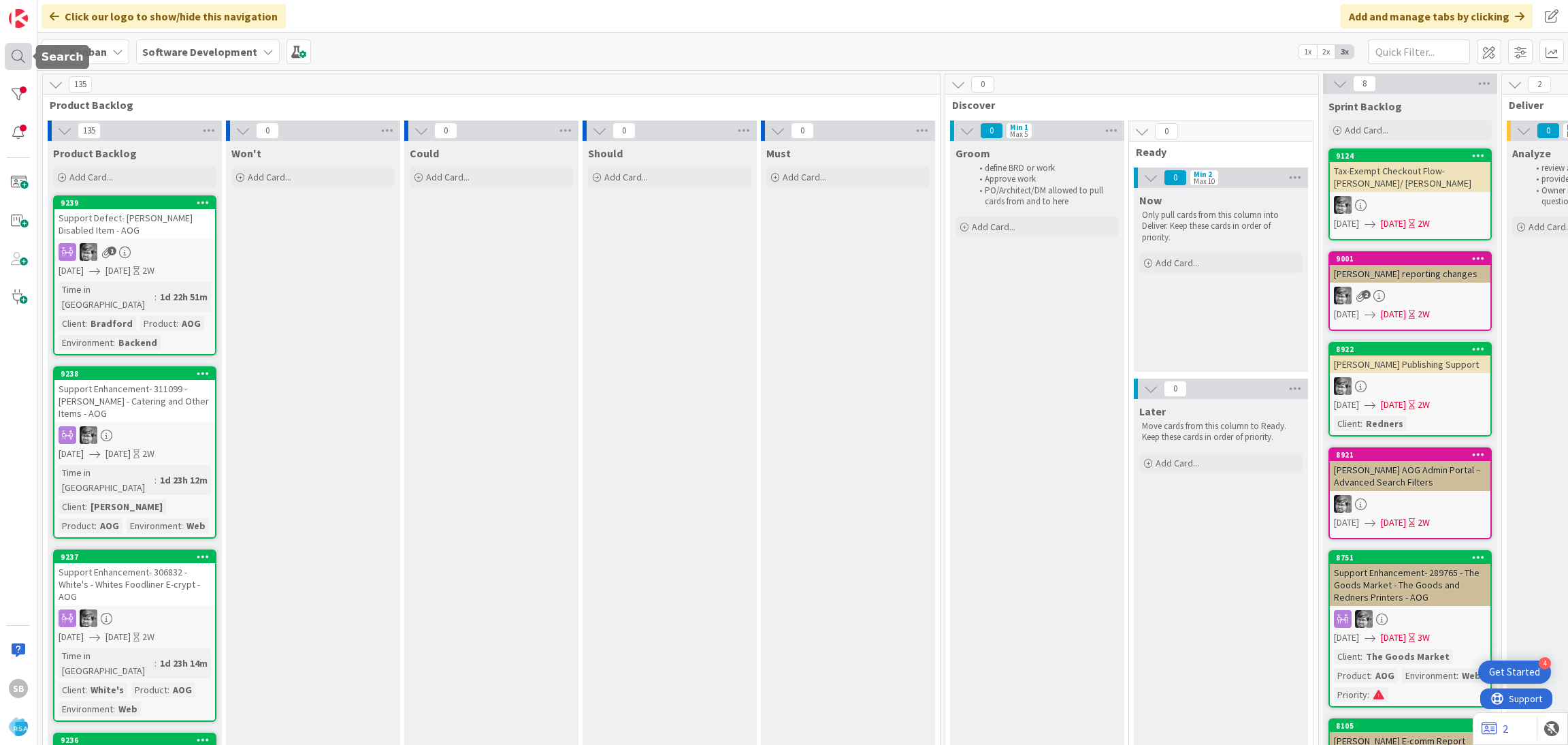
click at [22, 58] on div at bounding box center [18, 56] width 27 height 27
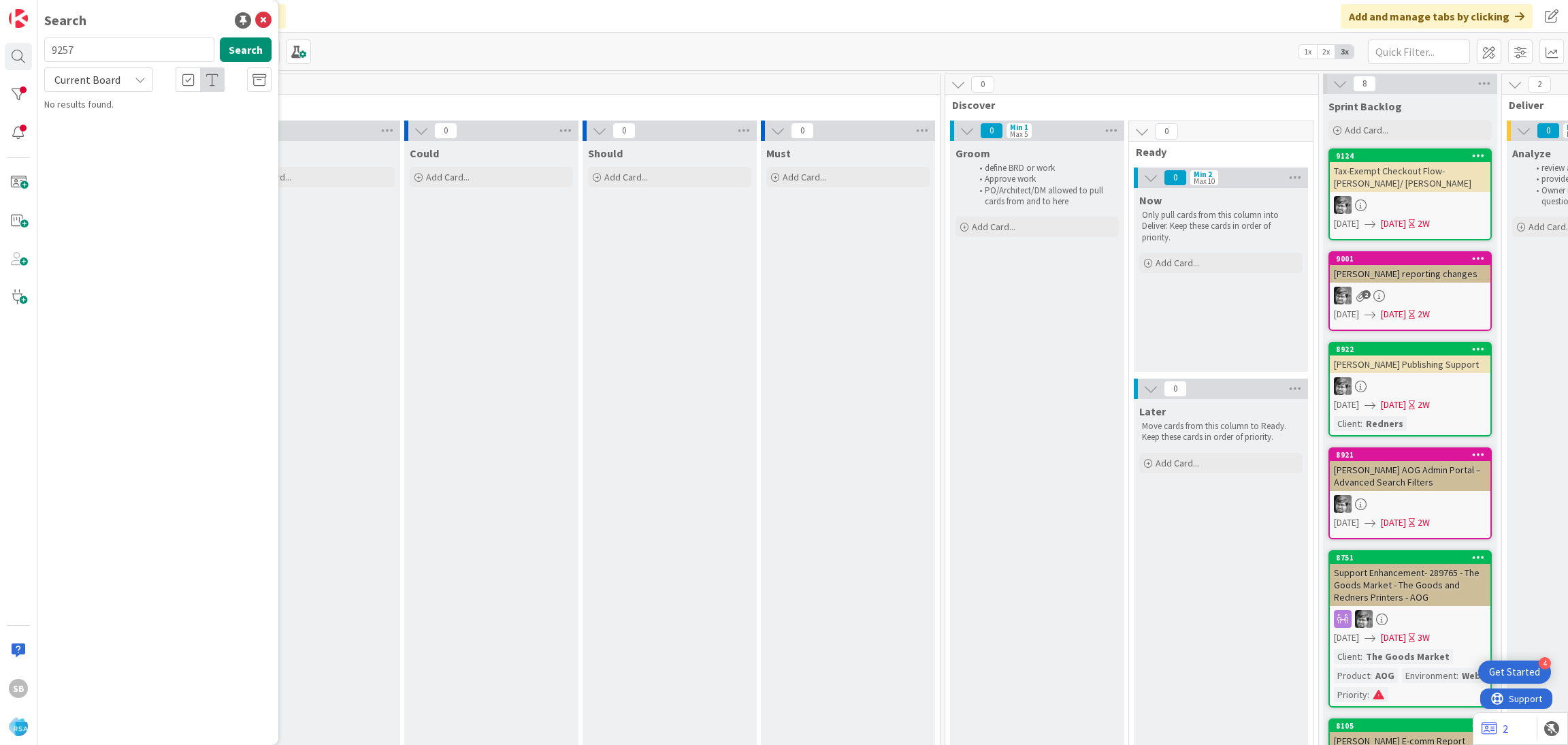
type input "9257"
click at [131, 83] on div "Current Board" at bounding box center [98, 80] width 109 height 25
click at [127, 138] on span "All Boards" at bounding box center [122, 135] width 141 height 21
click at [143, 118] on span "Support Defect- 311492- Cardeneas -RSA" at bounding box center [178, 120] width 166 height 12
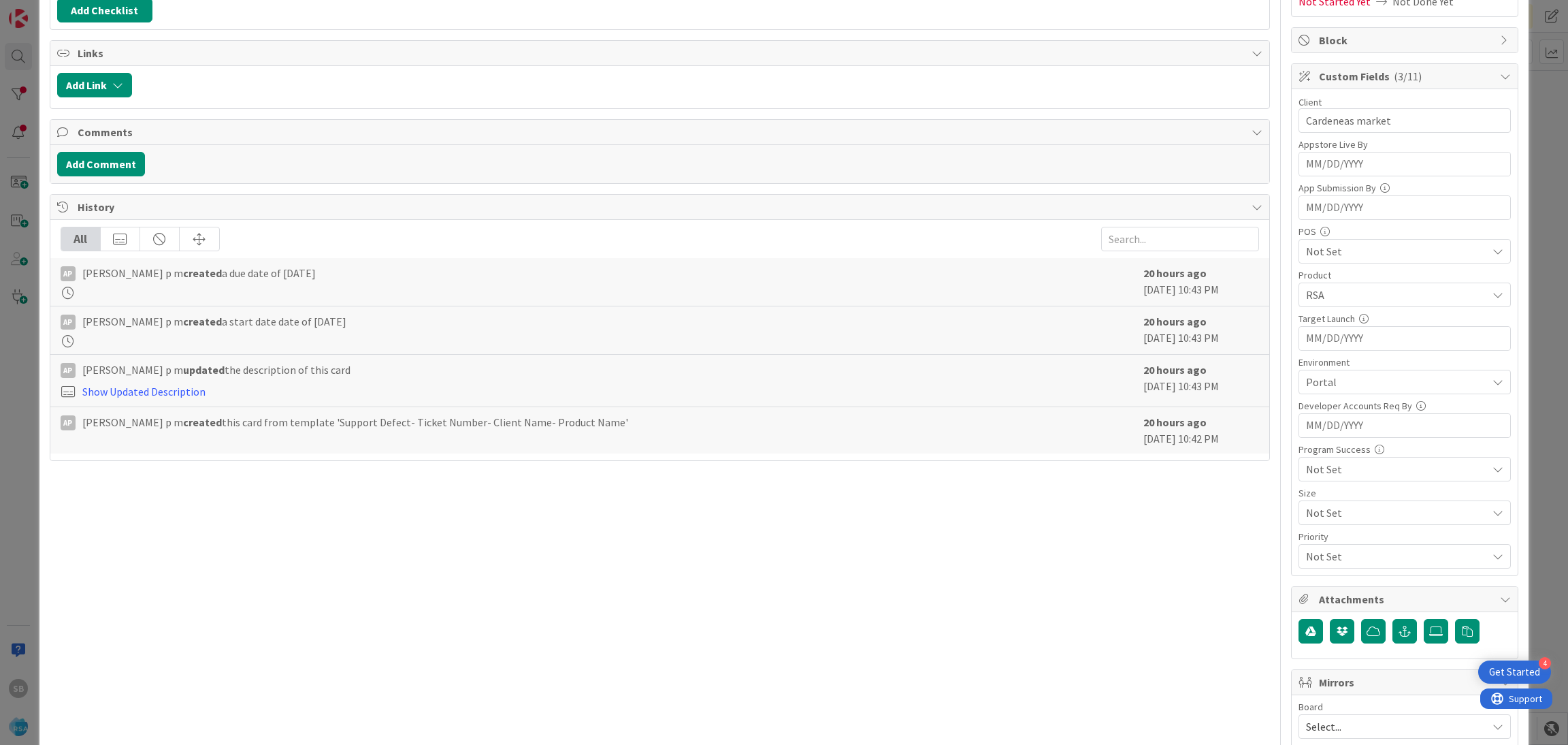
scroll to position [344, 0]
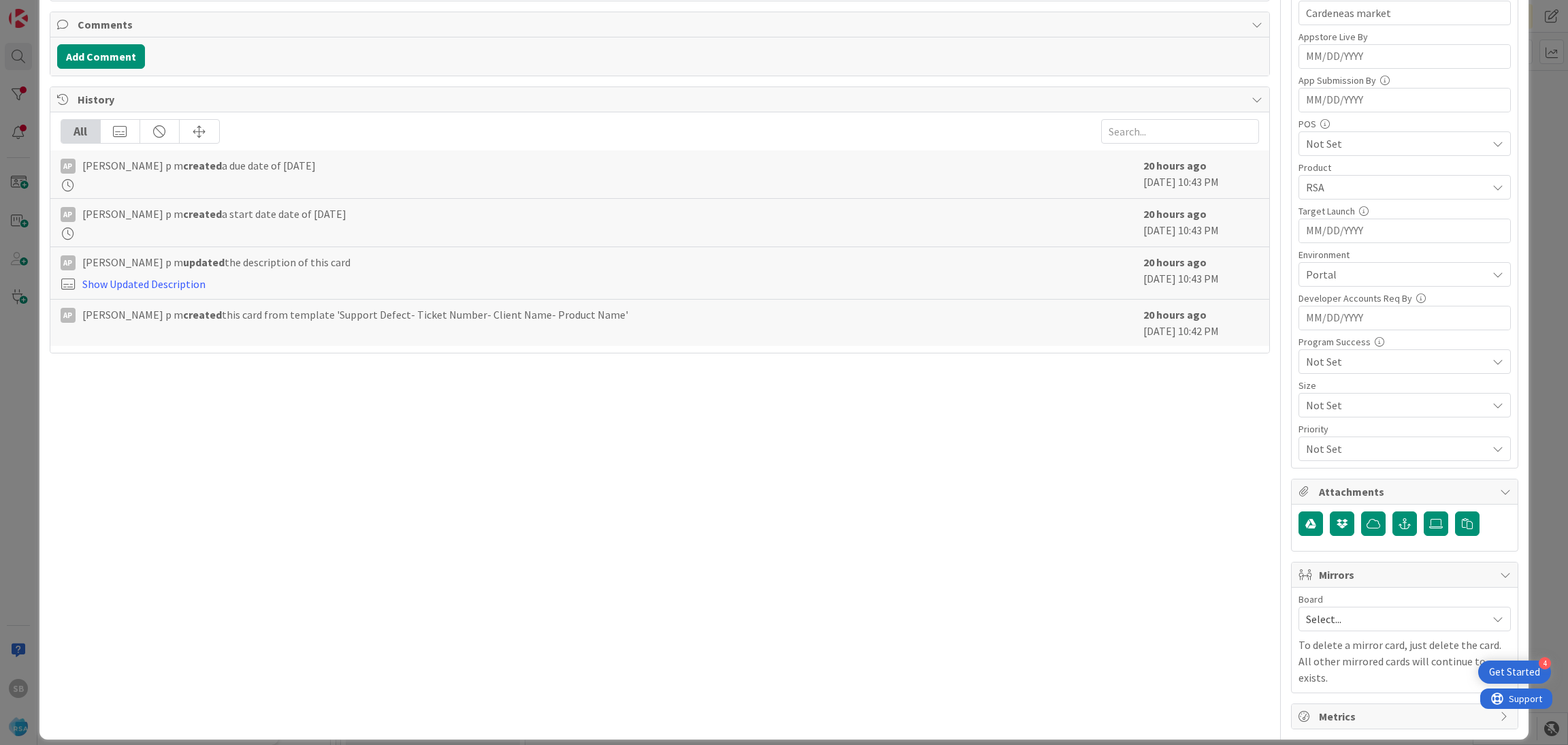
click at [1322, 618] on span "Select..." at bounding box center [1393, 619] width 174 height 19
click at [1353, 707] on span "Software Development" at bounding box center [1413, 707] width 179 height 21
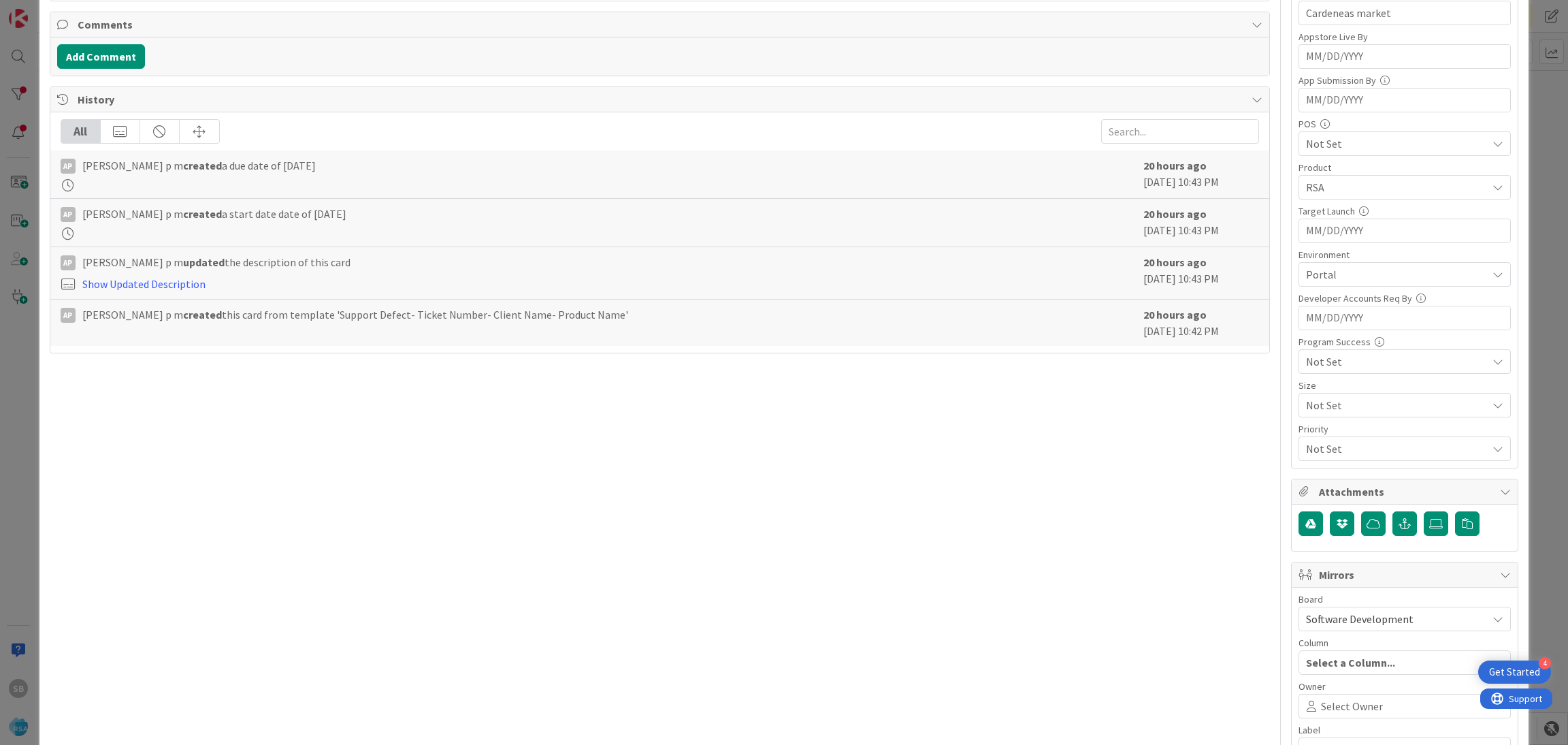
click at [1353, 707] on span "Select Owner" at bounding box center [1352, 706] width 62 height 16
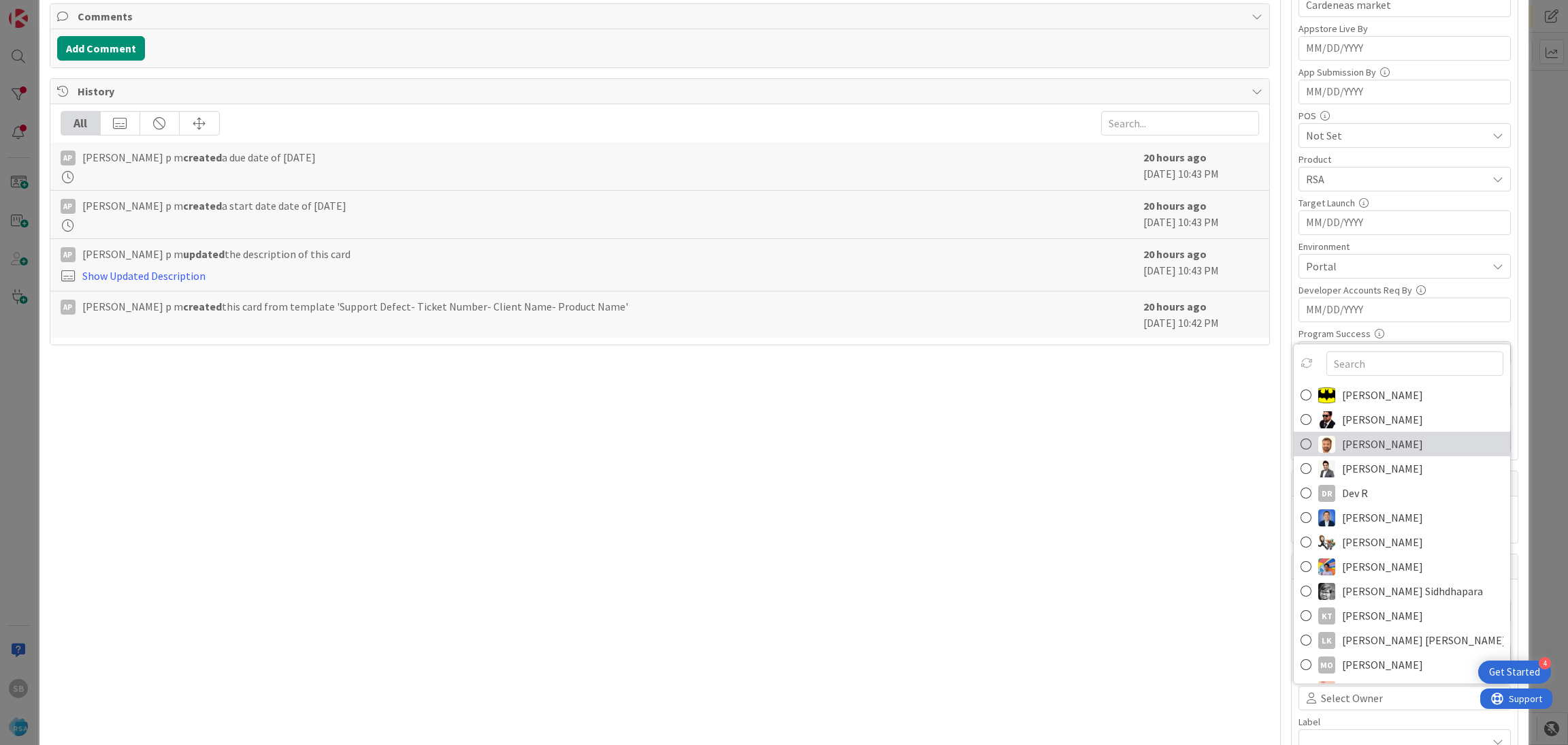
click at [1357, 444] on span "[PERSON_NAME]" at bounding box center [1382, 443] width 81 height 21
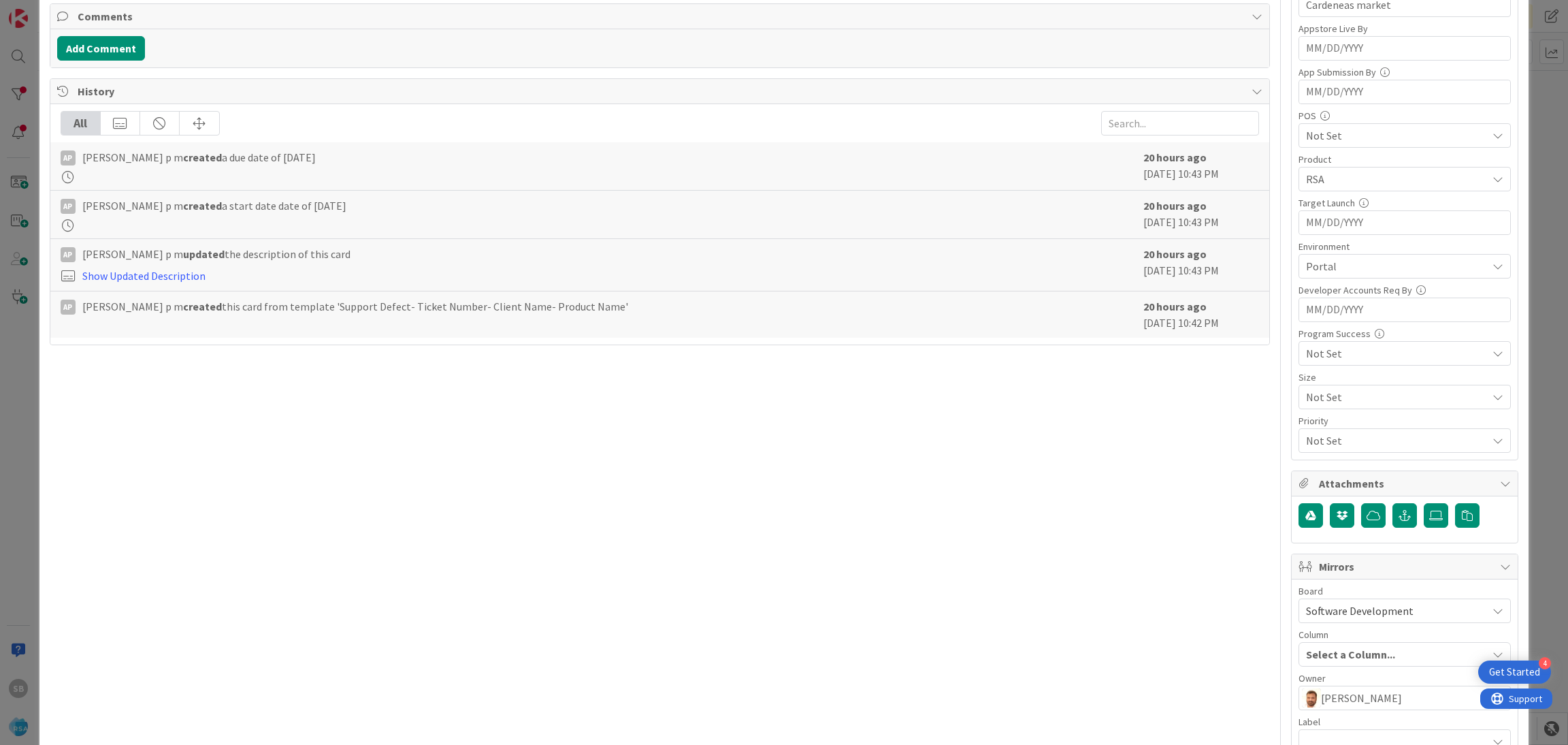
scroll to position [506, 0]
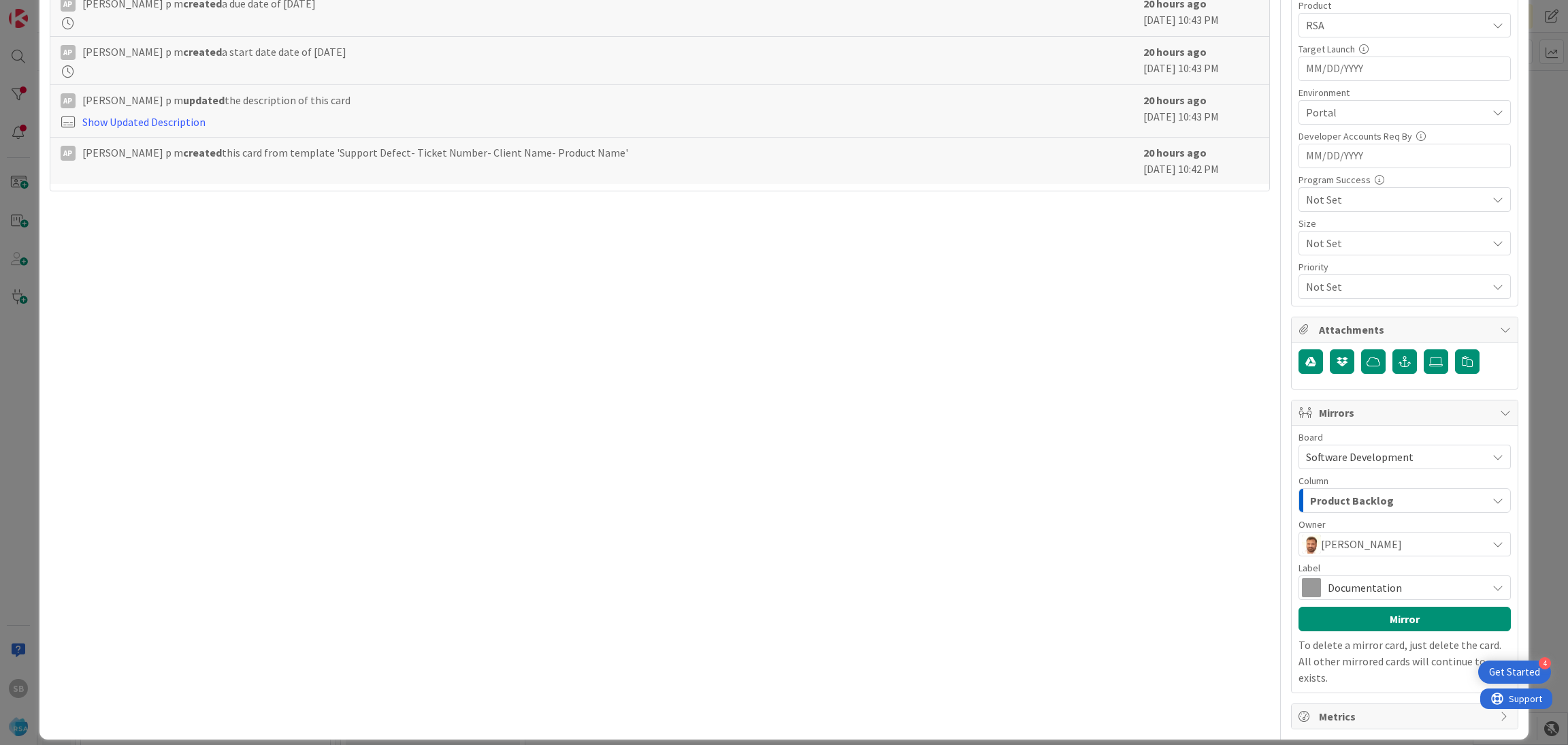
click at [1371, 586] on span "Documentation" at bounding box center [1403, 587] width 152 height 19
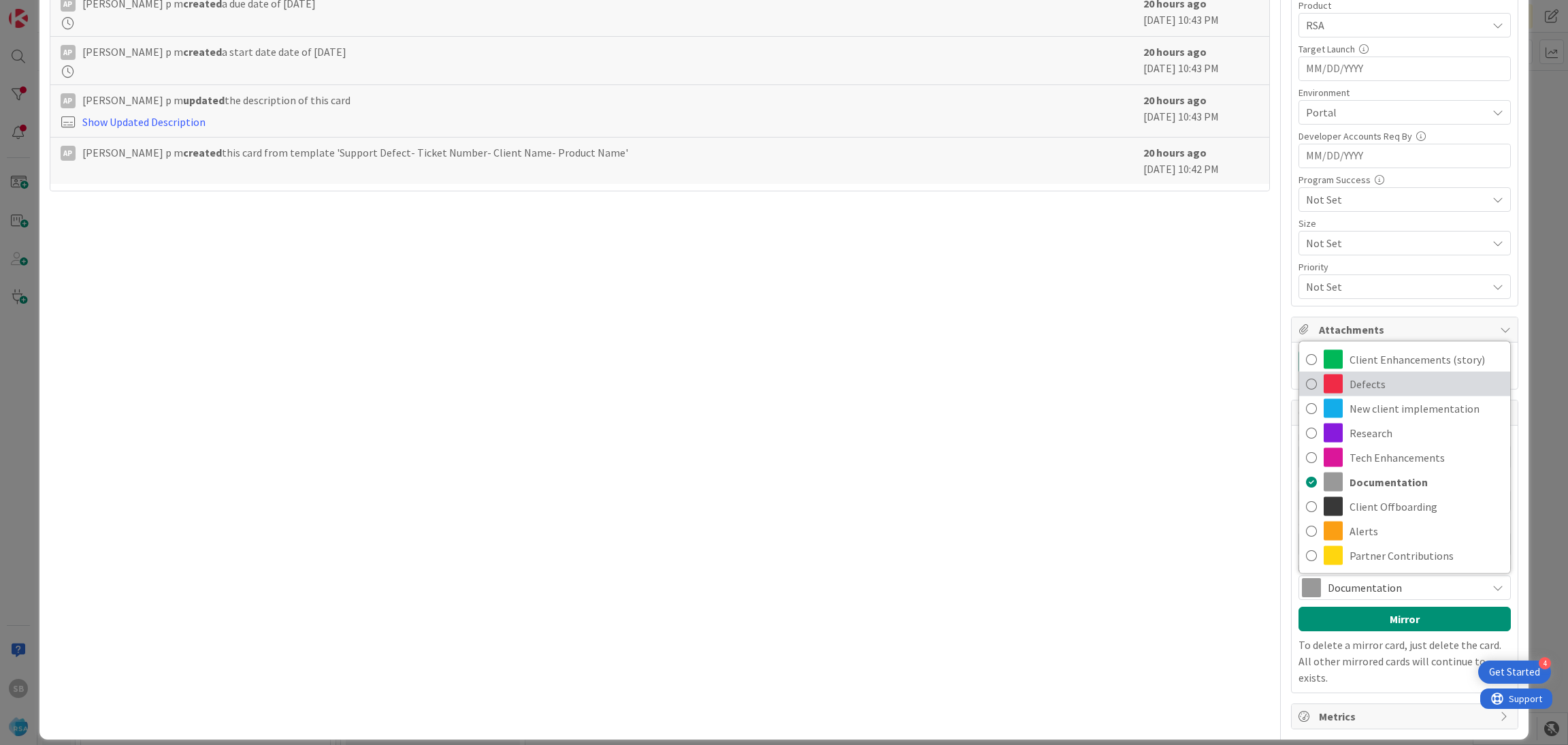
click at [1394, 379] on span "Defects" at bounding box center [1426, 383] width 153 height 21
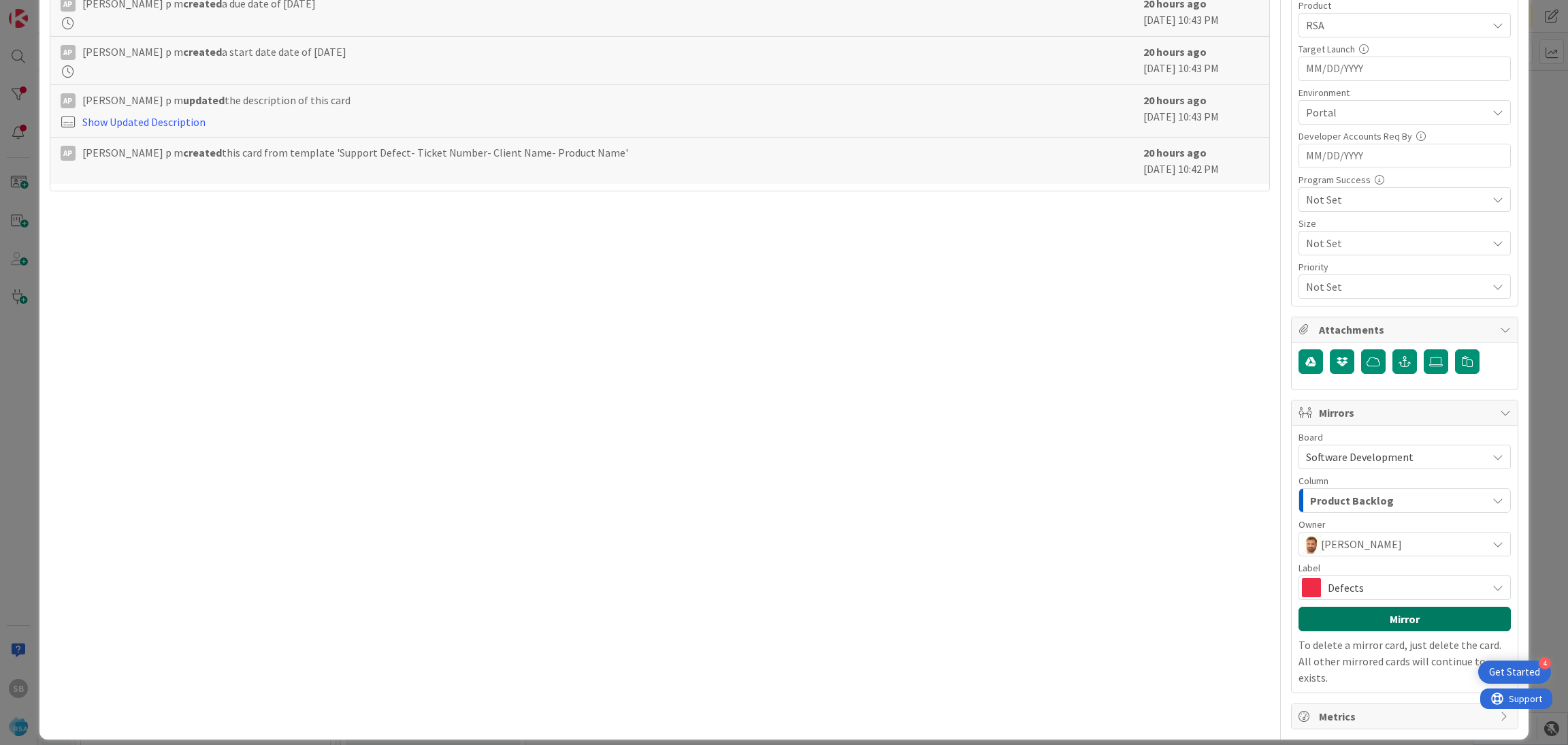
click at [1354, 624] on button "Mirror" at bounding box center [1404, 619] width 212 height 25
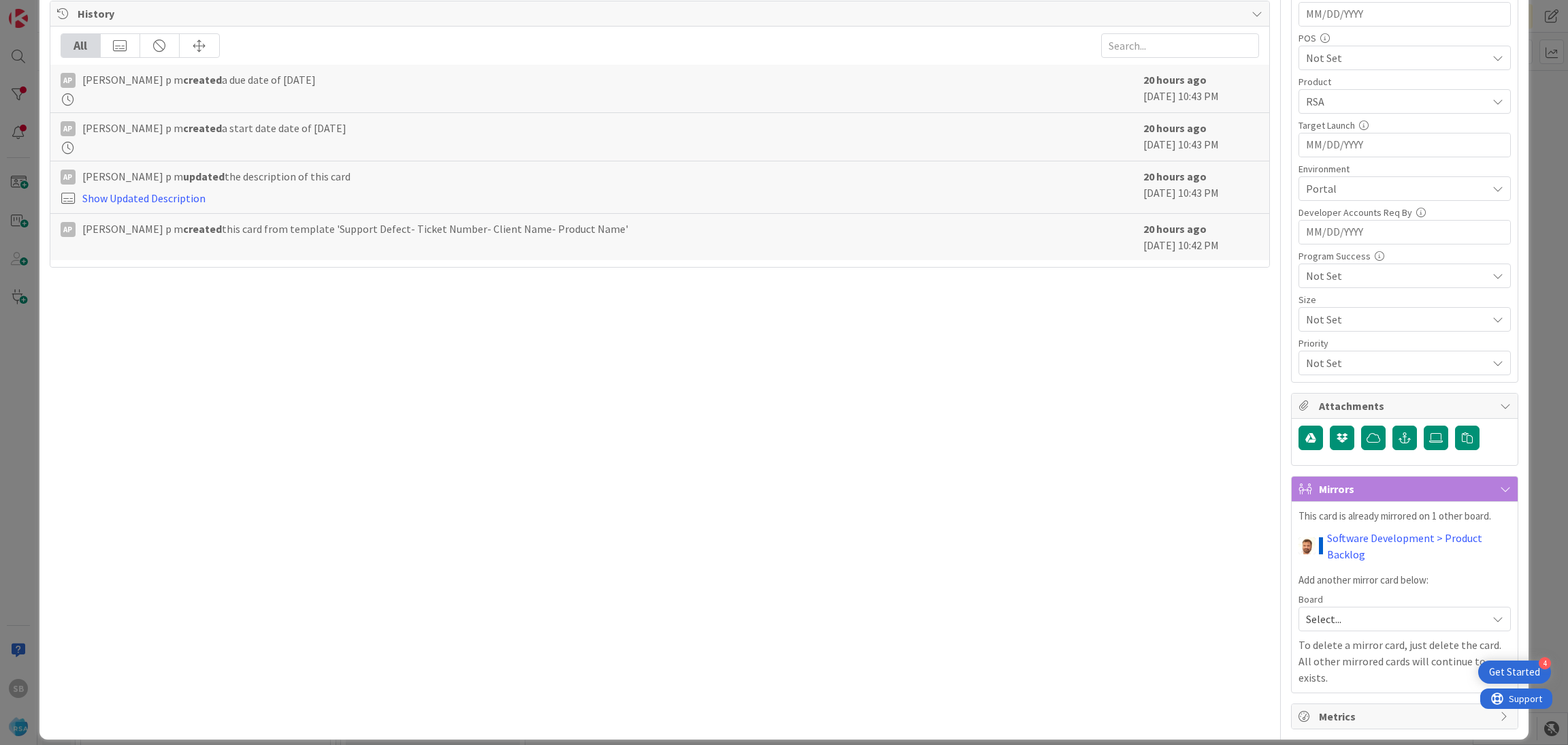
scroll to position [0, 0]
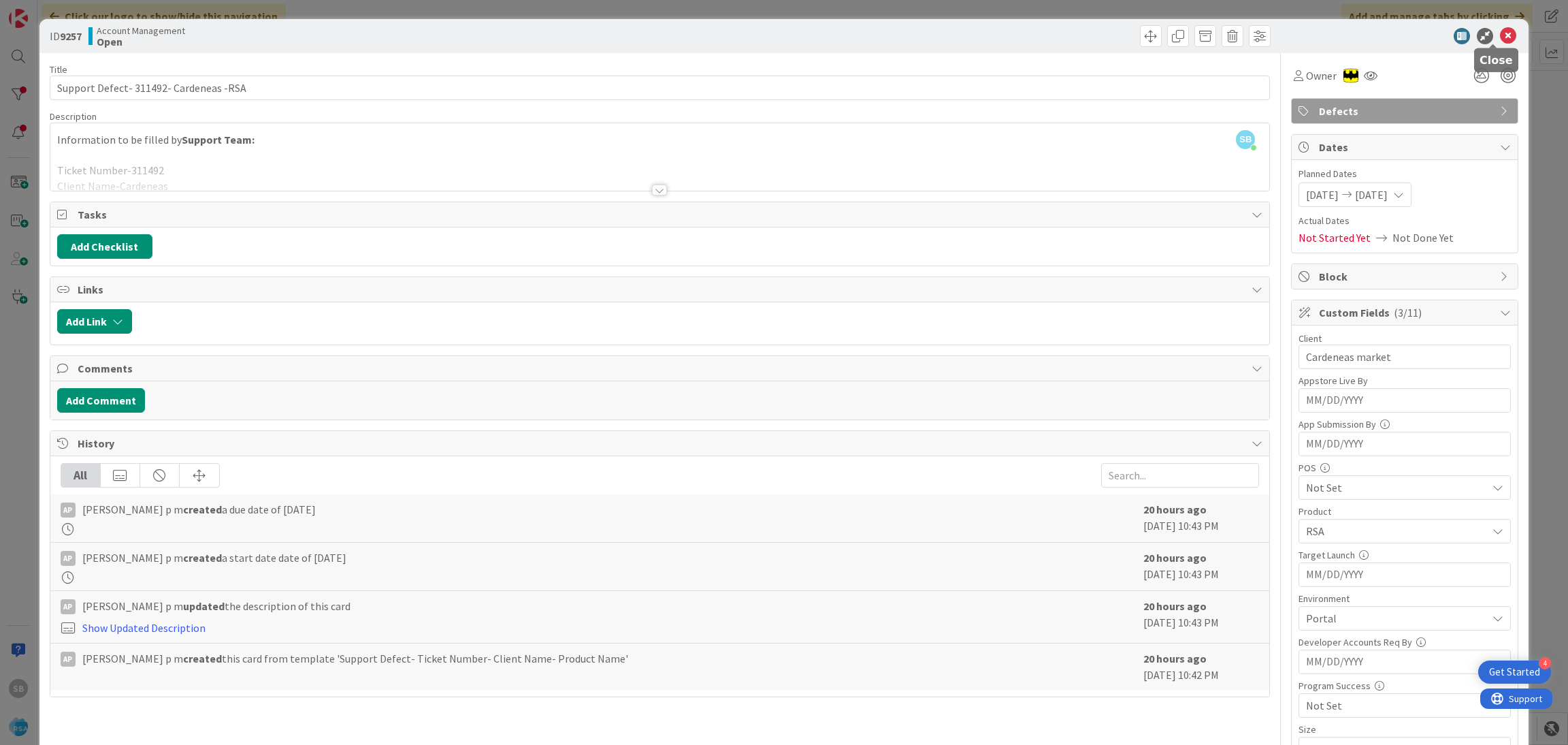
click at [1499, 38] on icon at bounding box center [1507, 36] width 16 height 16
